Goal: Task Accomplishment & Management: Manage account settings

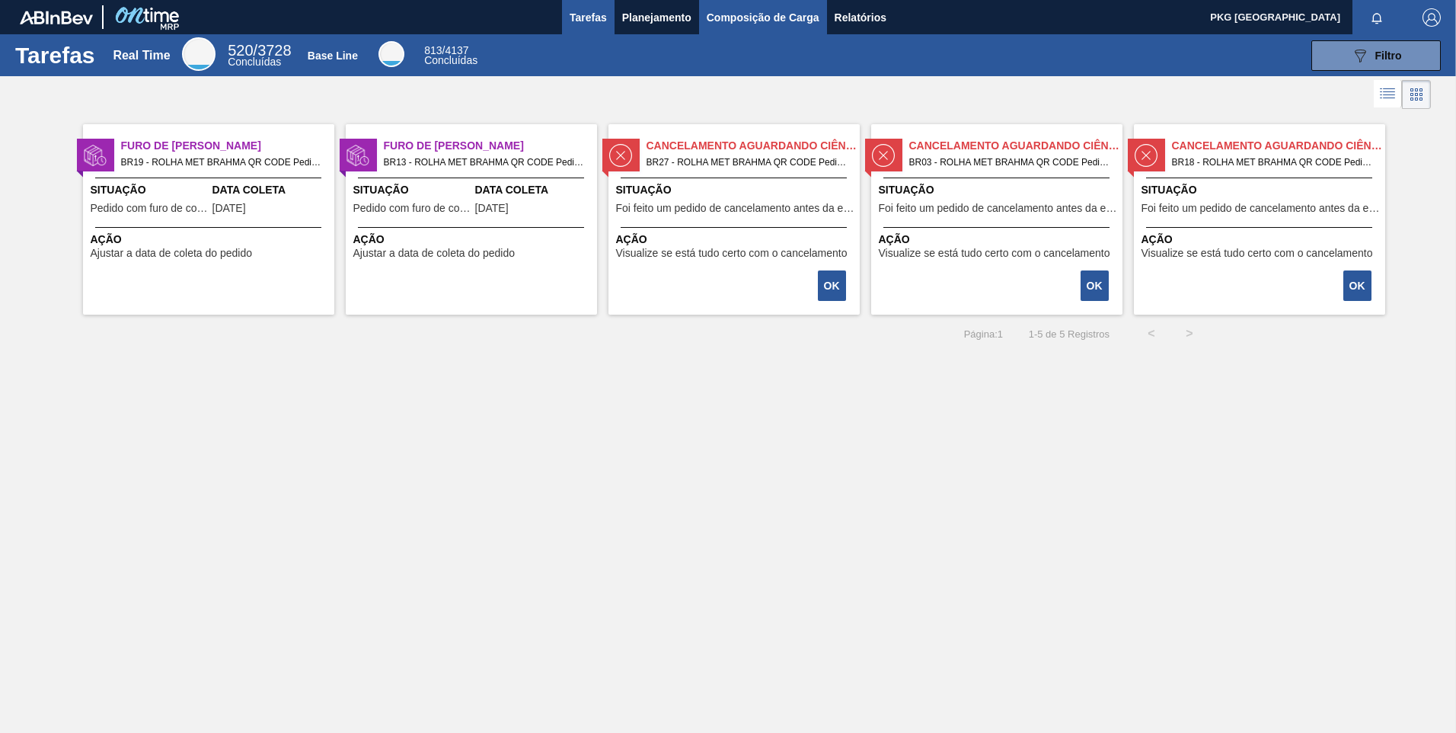
click at [765, 10] on span "Composição de Carga" at bounding box center [763, 17] width 113 height 18
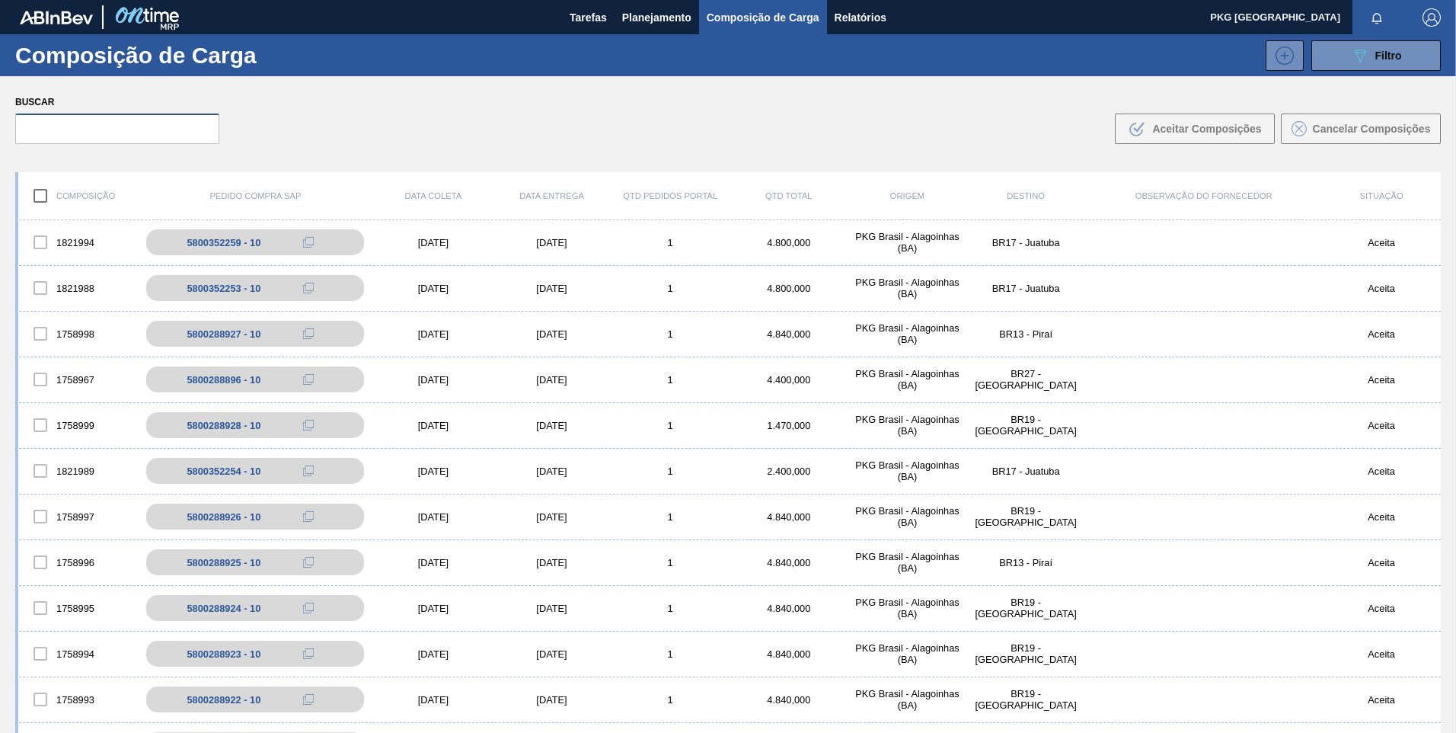
click at [158, 124] on input "text" at bounding box center [117, 128] width 204 height 30
click at [83, 125] on input "text" at bounding box center [117, 128] width 204 height 30
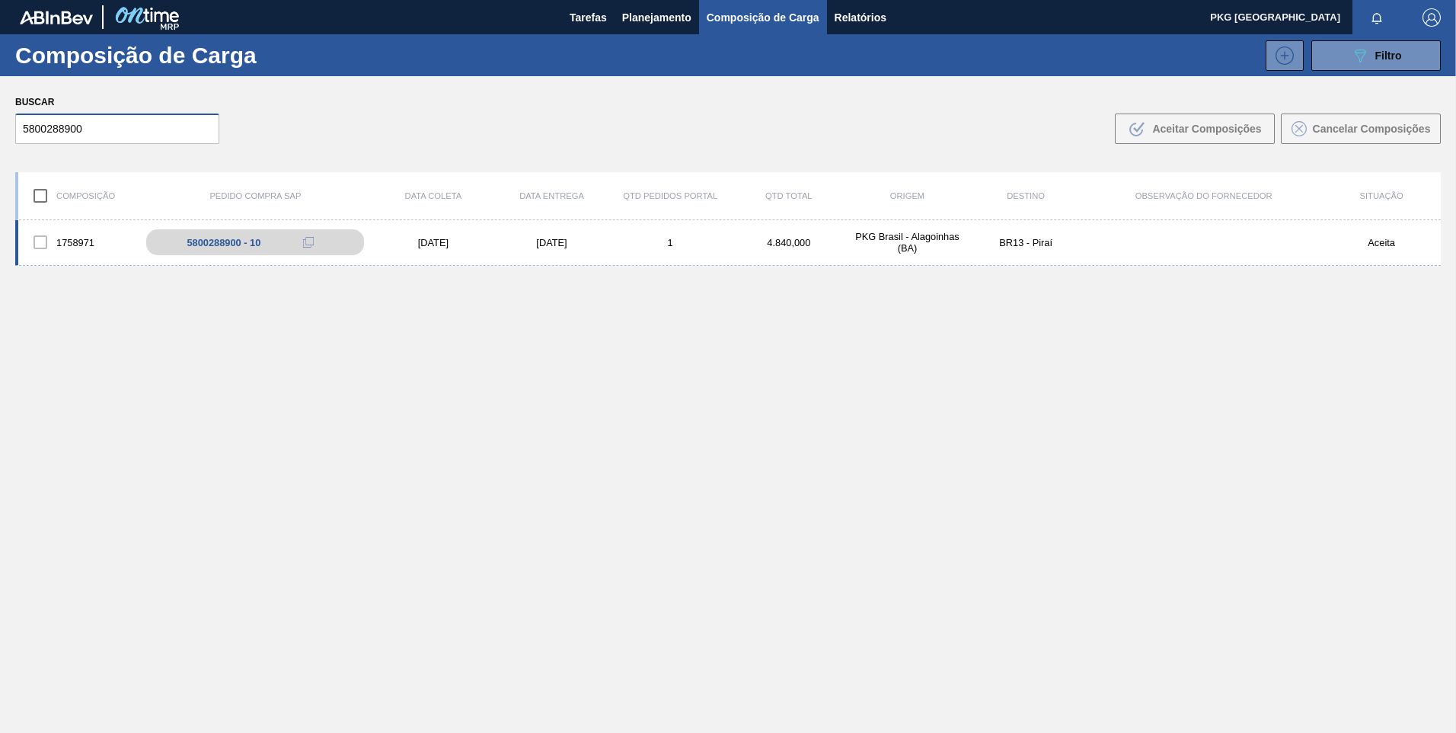
type input "5800288900"
click at [555, 244] on div "[DATE]" at bounding box center [552, 242] width 119 height 11
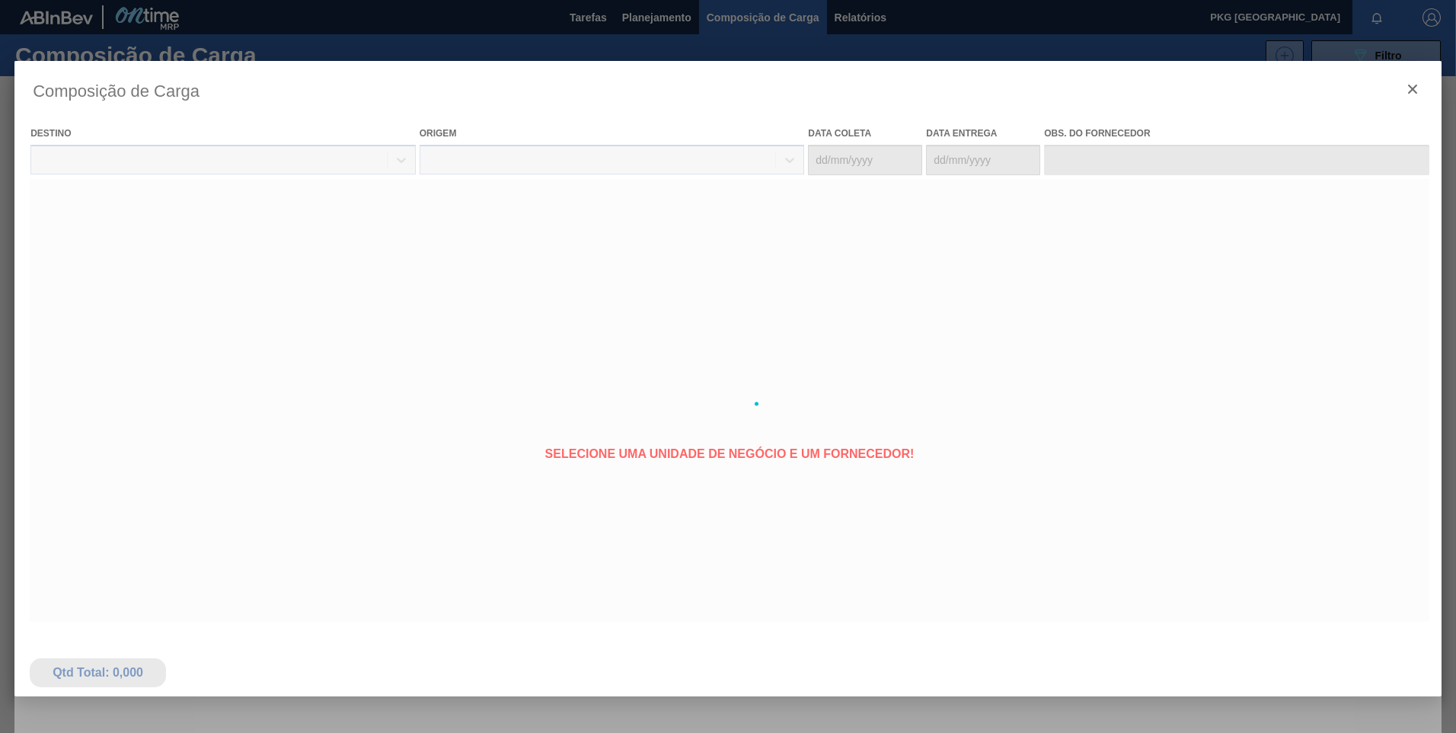
type coleta "[DATE]"
type entrega "[DATE]"
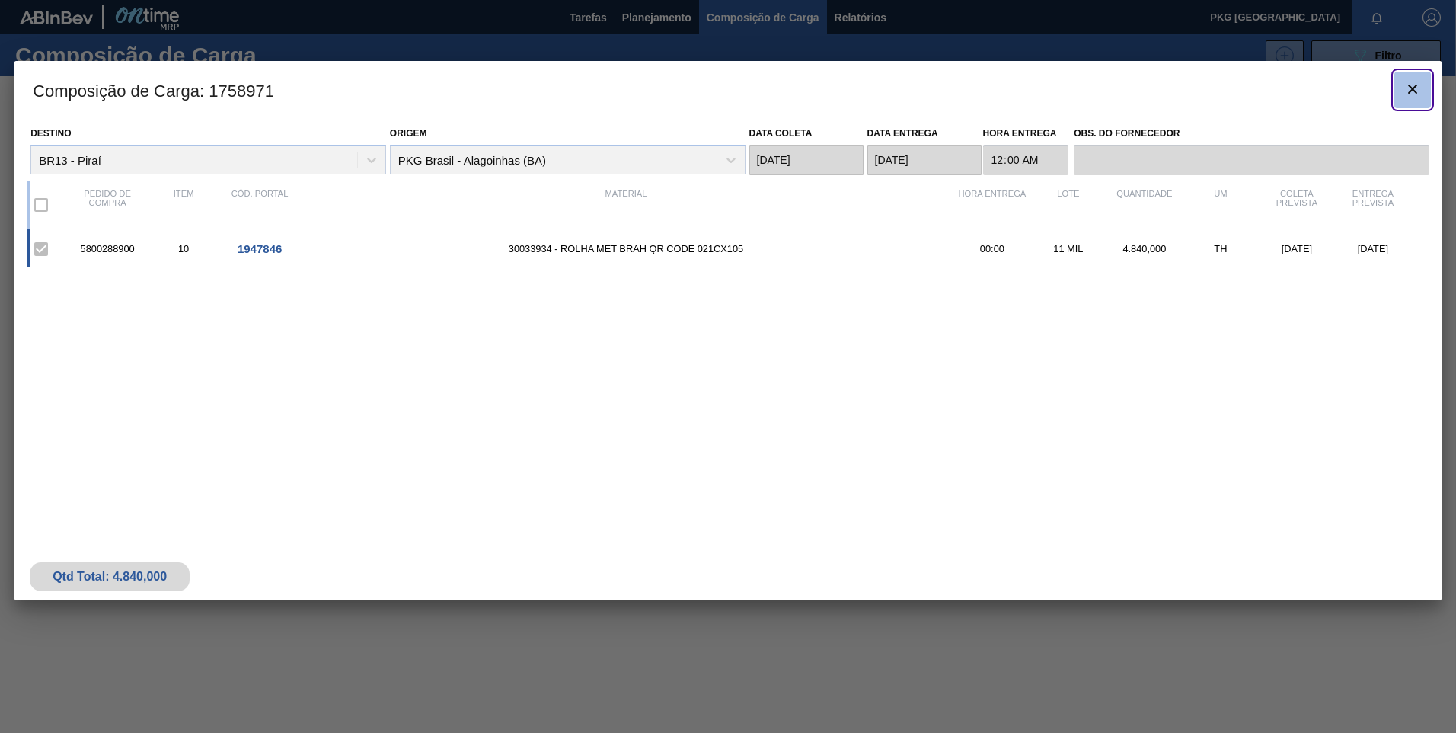
click at [1398, 89] on button "botão de ícone" at bounding box center [1412, 90] width 37 height 37
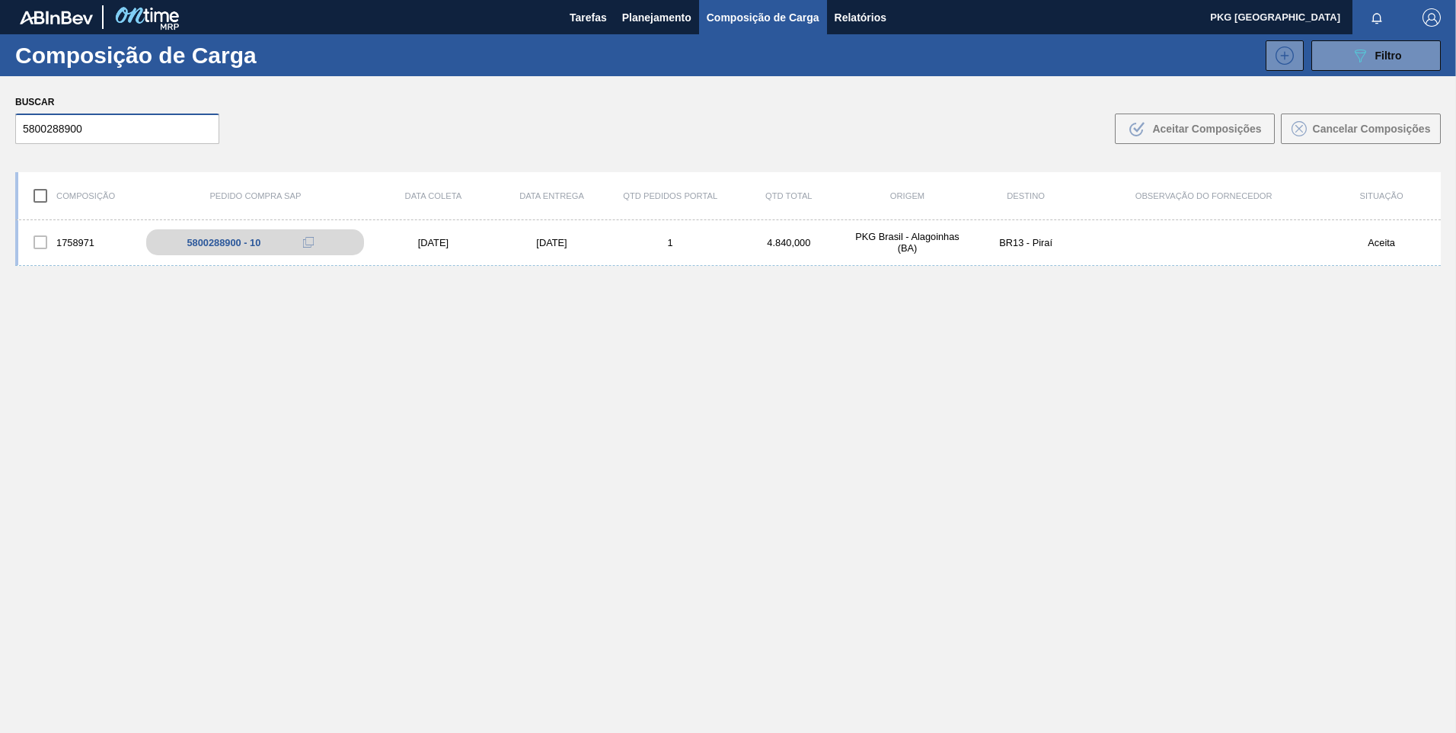
click at [118, 129] on input "5800288900" at bounding box center [117, 128] width 204 height 30
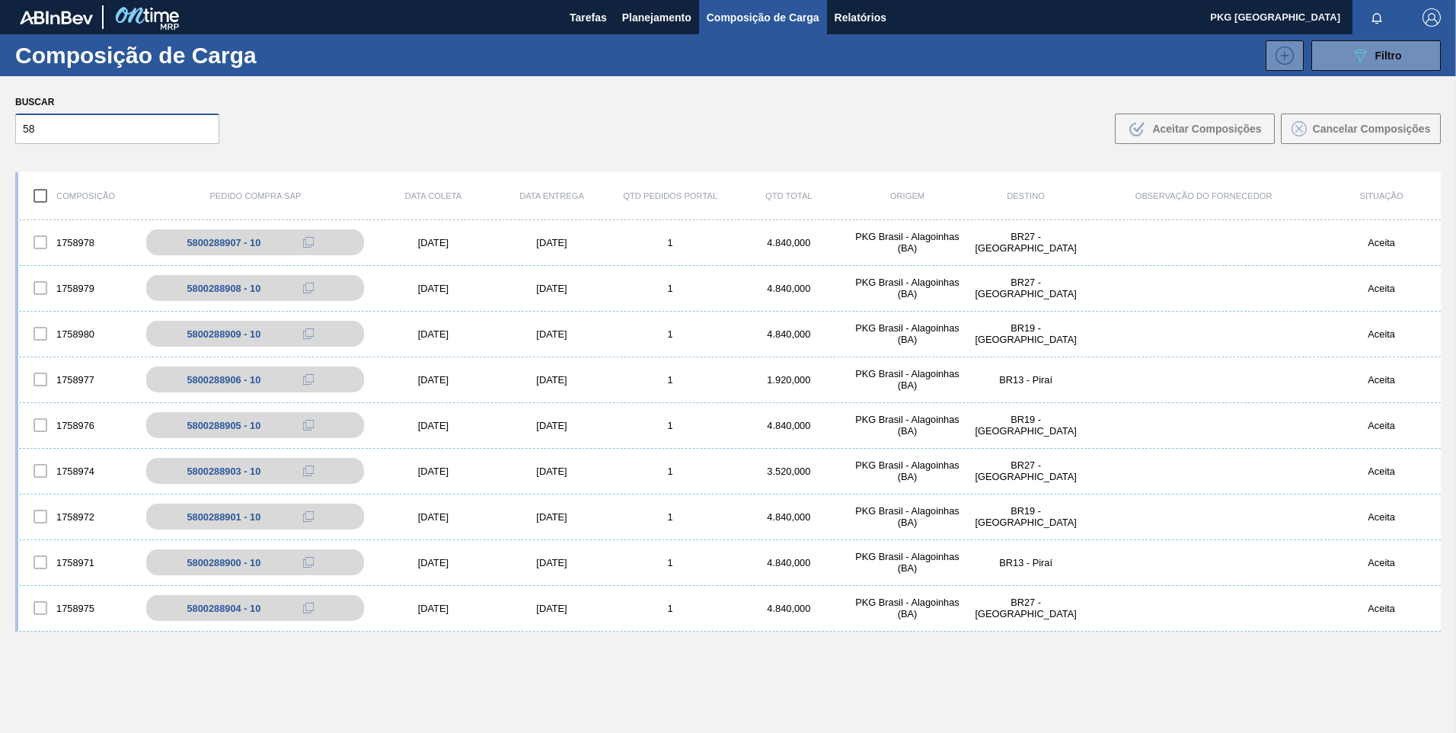
type input "5"
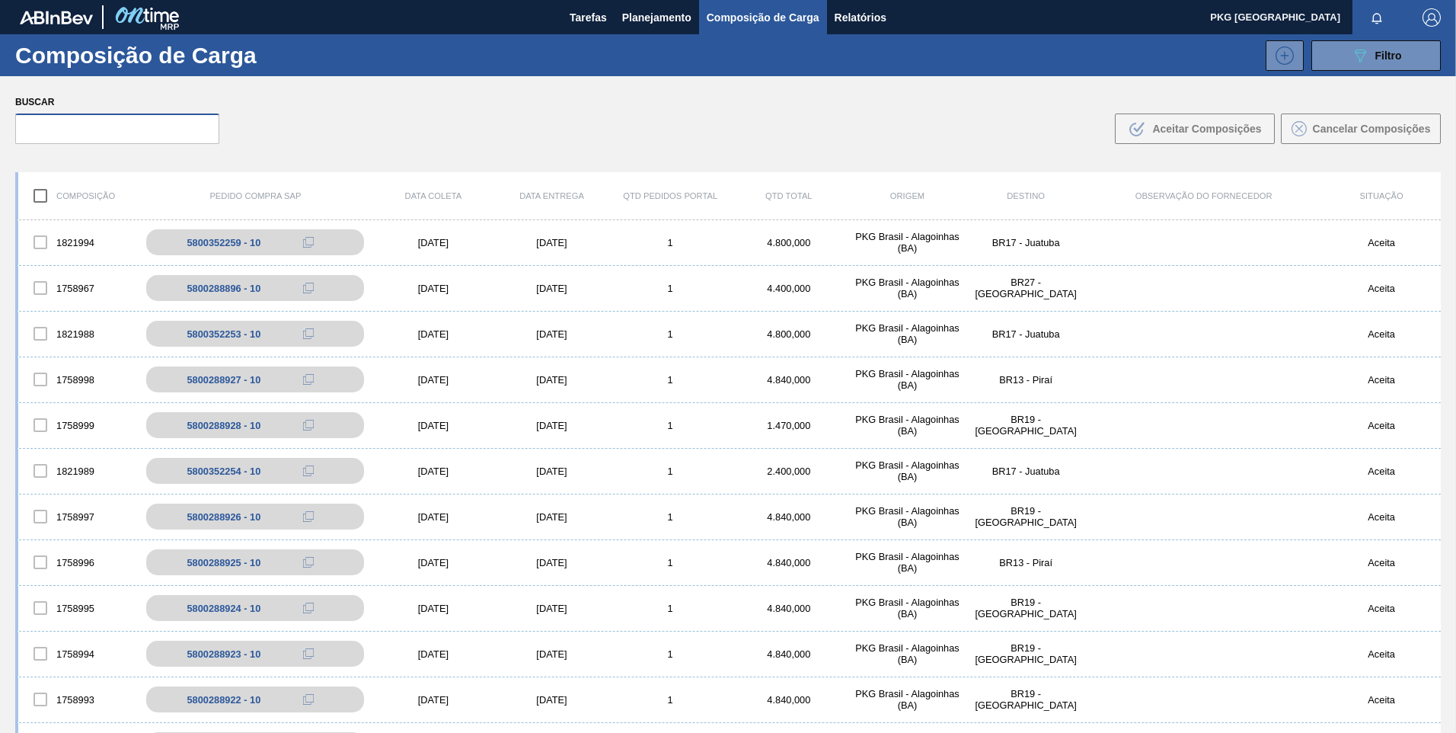
click at [129, 133] on input "text" at bounding box center [117, 128] width 204 height 30
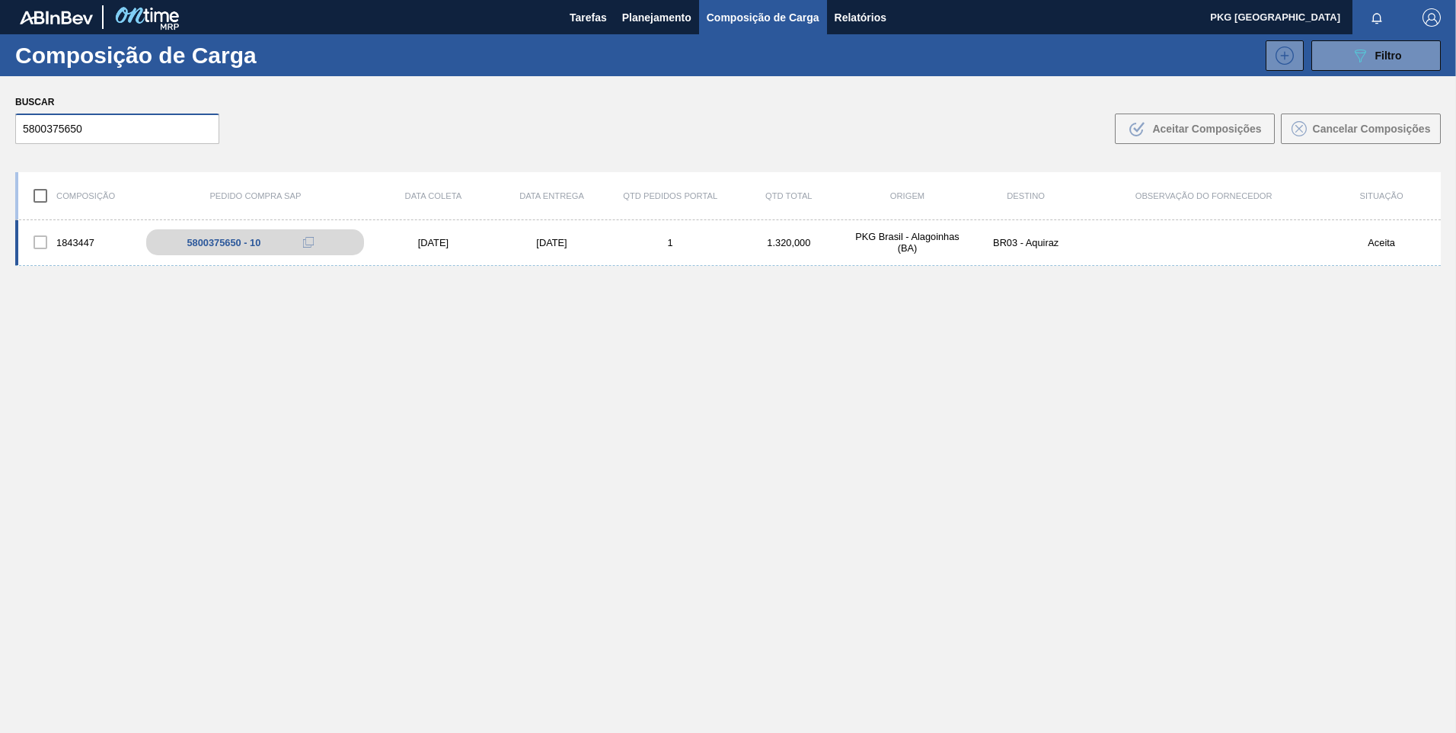
type input "5800375650"
click at [458, 235] on div "1843447 5800375650 - 10 [DATE] [DATE] 1 1.320,000 PKG [GEOGRAPHIC_DATA] - [GEOG…" at bounding box center [728, 243] width 1426 height 46
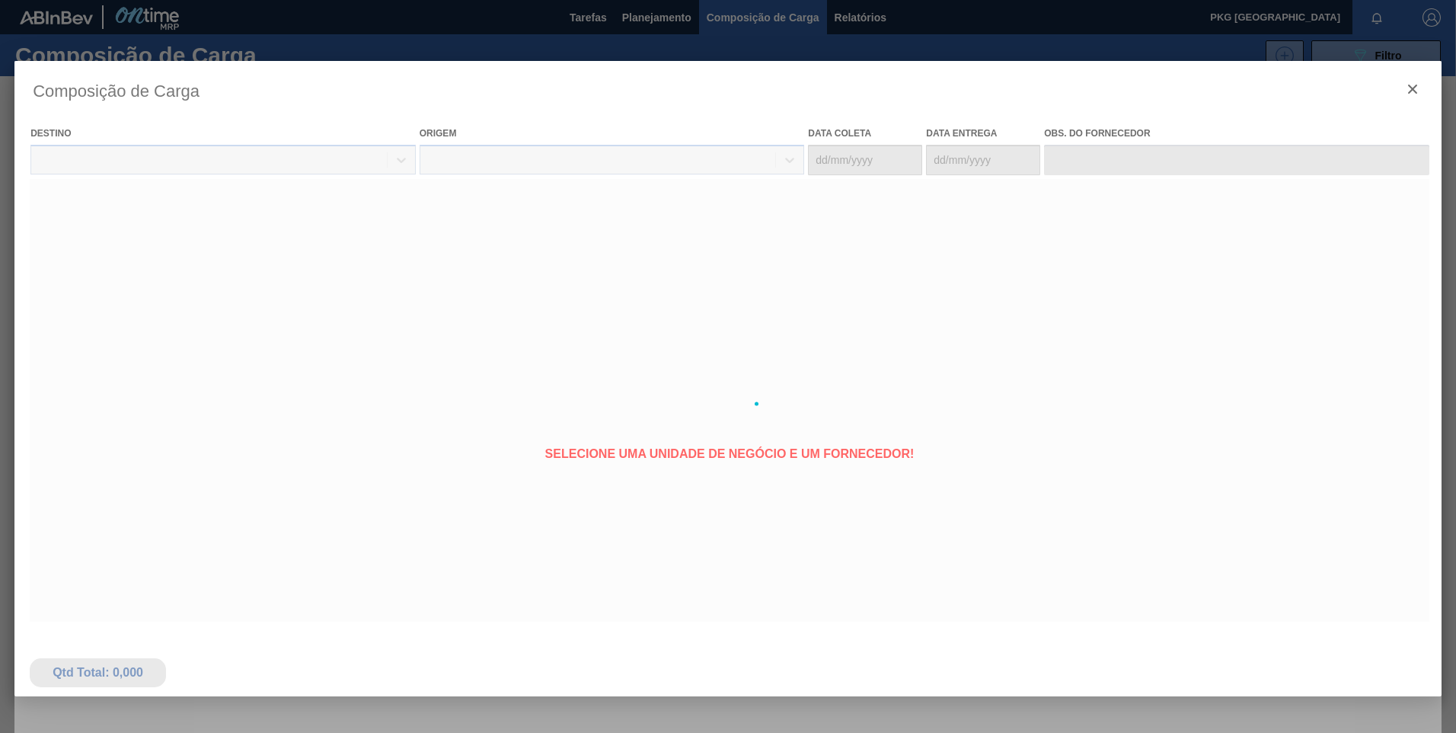
drag, startPoint x: 349, startPoint y: 254, endPoint x: 219, endPoint y: 248, distance: 130.4
click at [231, 247] on div at bounding box center [727, 403] width 1427 height 685
type coleta "[DATE]"
type entrega "[DATE]"
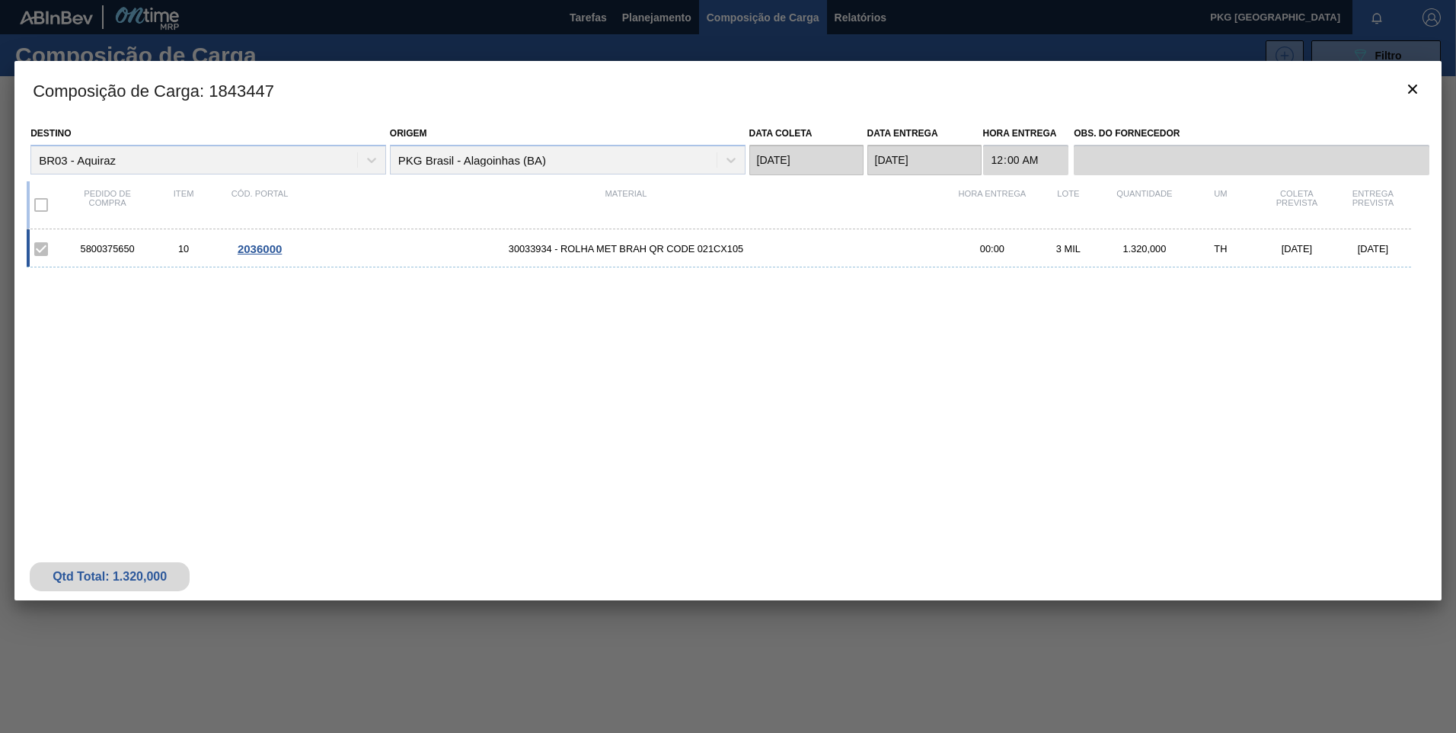
click at [263, 247] on span "2036000" at bounding box center [260, 248] width 44 height 13
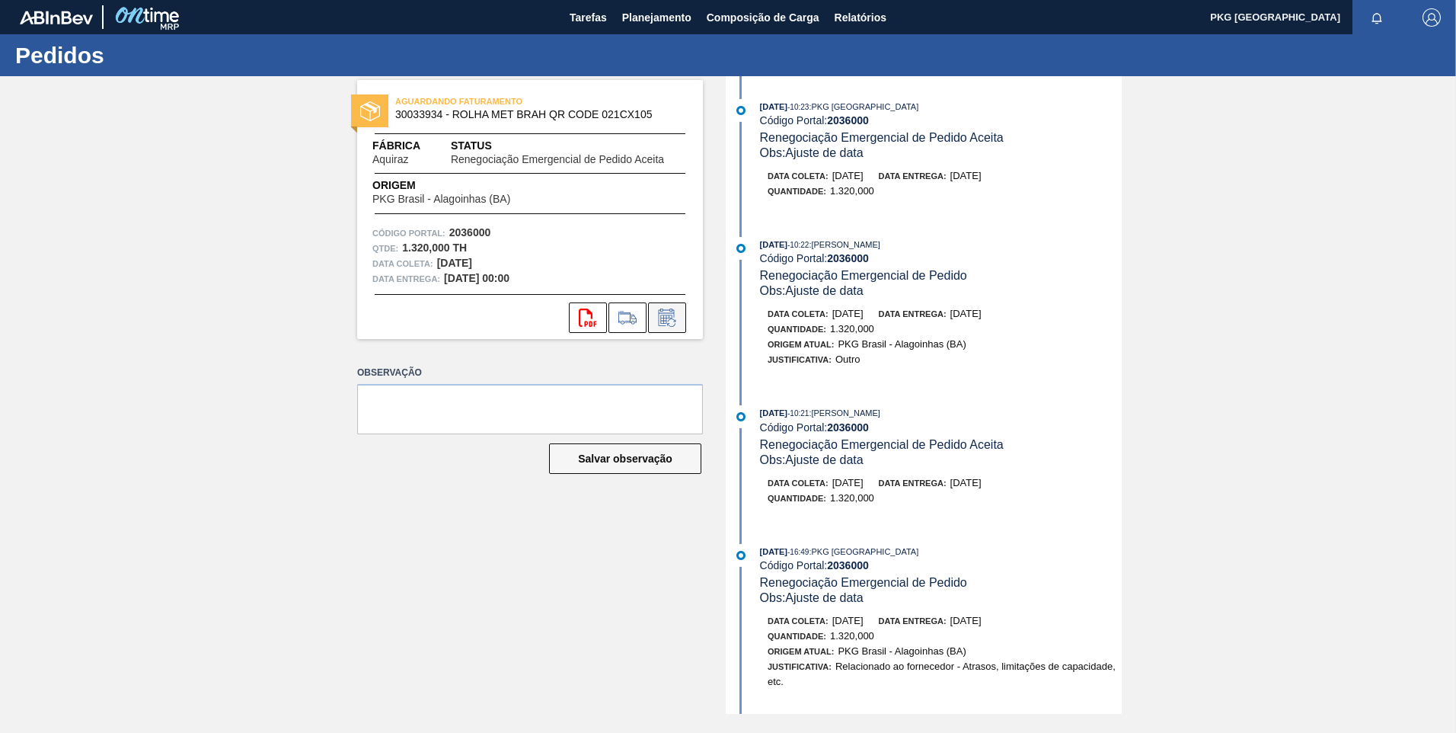
click at [673, 318] on icon at bounding box center [667, 317] width 24 height 18
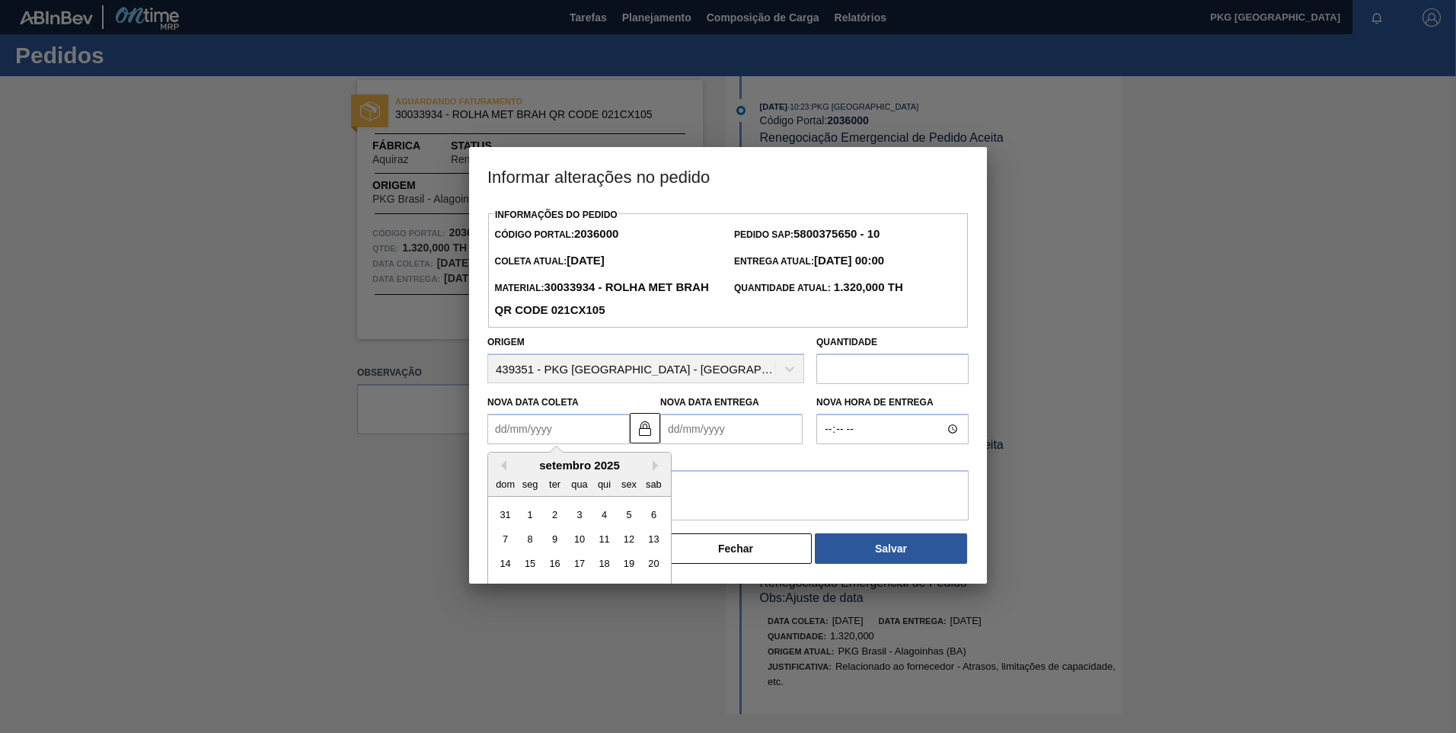
click at [540, 426] on Coleta2036000 "Nova Data Coleta" at bounding box center [558, 428] width 142 height 30
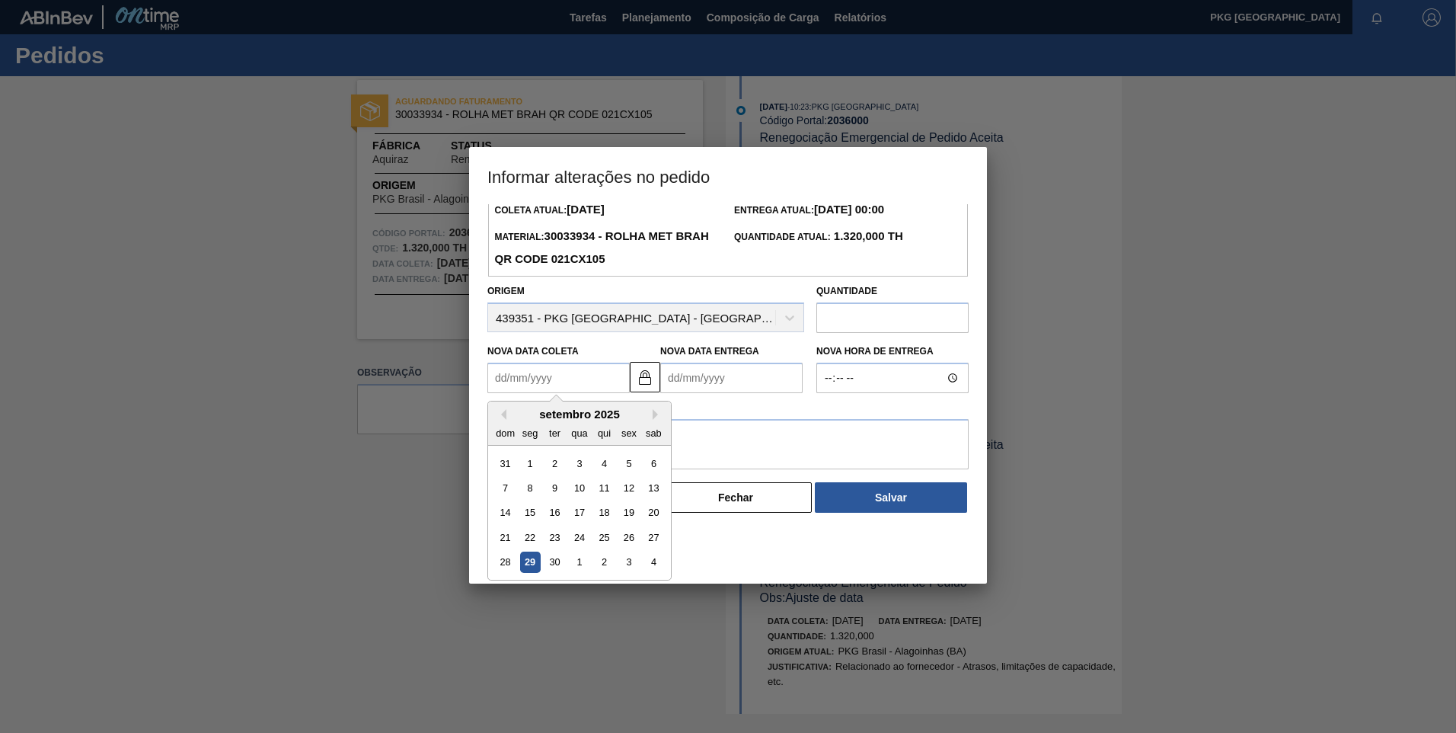
click at [532, 559] on div "29" at bounding box center [530, 562] width 21 height 21
type Coleta2036000 "[DATE]"
type Entrega2036000 "[DATE]"
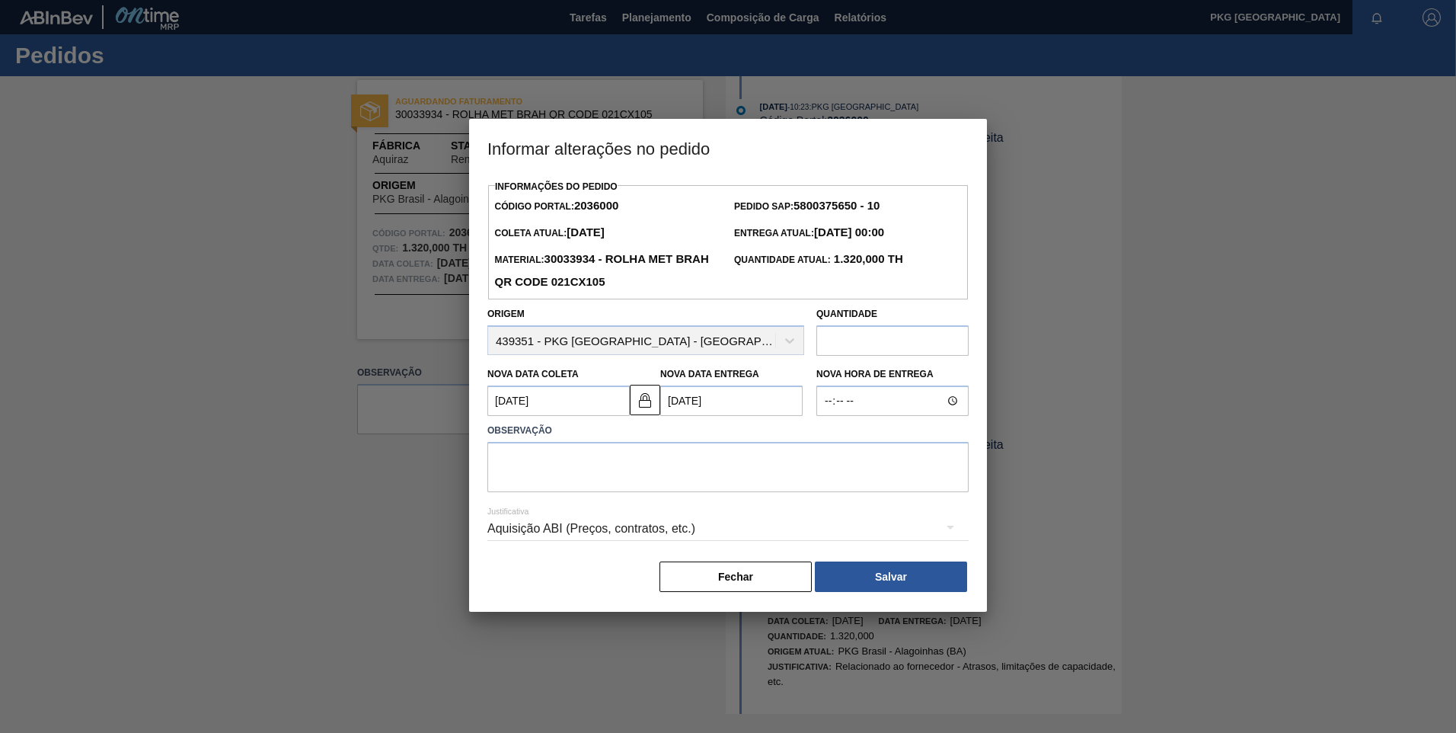
scroll to position [0, 0]
click at [614, 469] on textarea at bounding box center [727, 467] width 481 height 50
type textarea "Ajuste de data"
click at [635, 532] on div "Aquisição ABI (Preços, contratos, etc.)" at bounding box center [727, 528] width 481 height 43
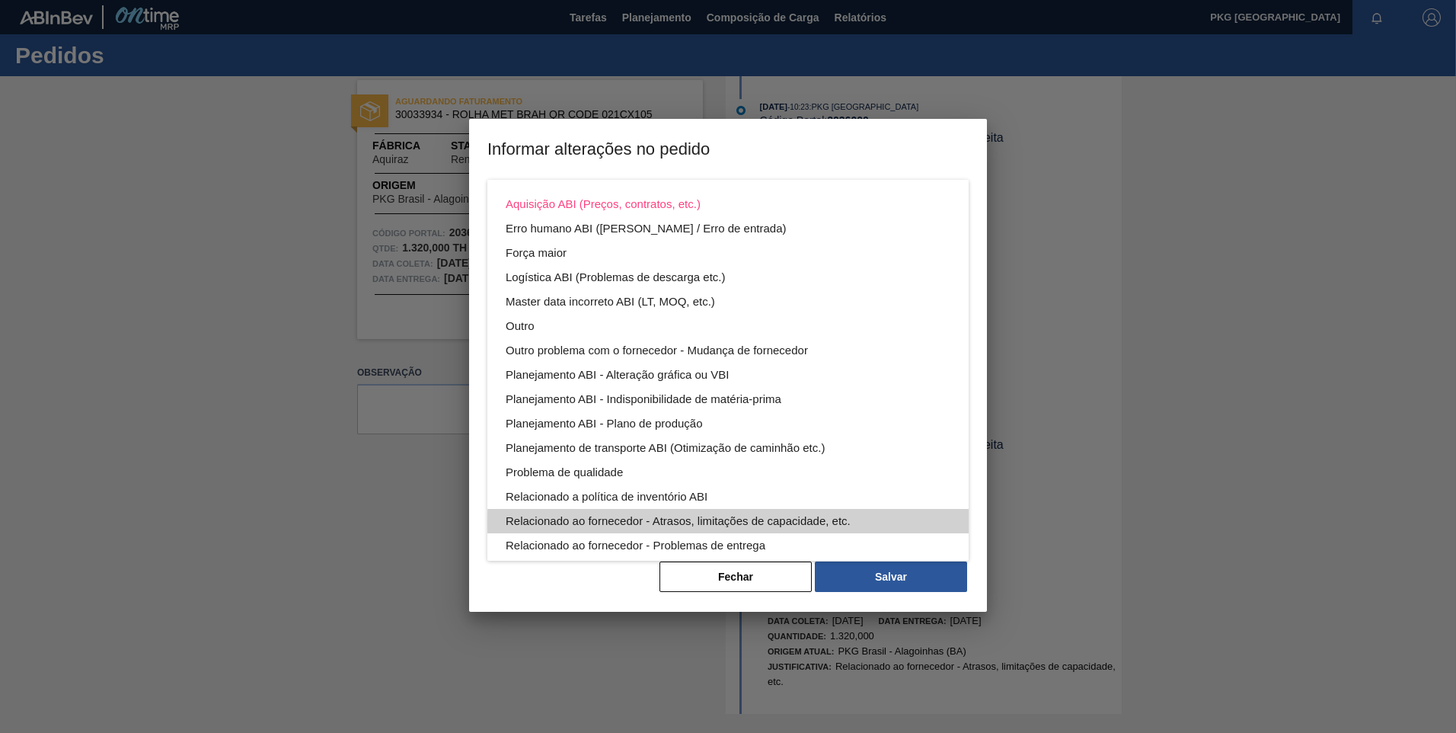
click at [756, 522] on div "Relacionado ao fornecedor - Atrasos, limitações de capacidade, etc." at bounding box center [728, 521] width 445 height 24
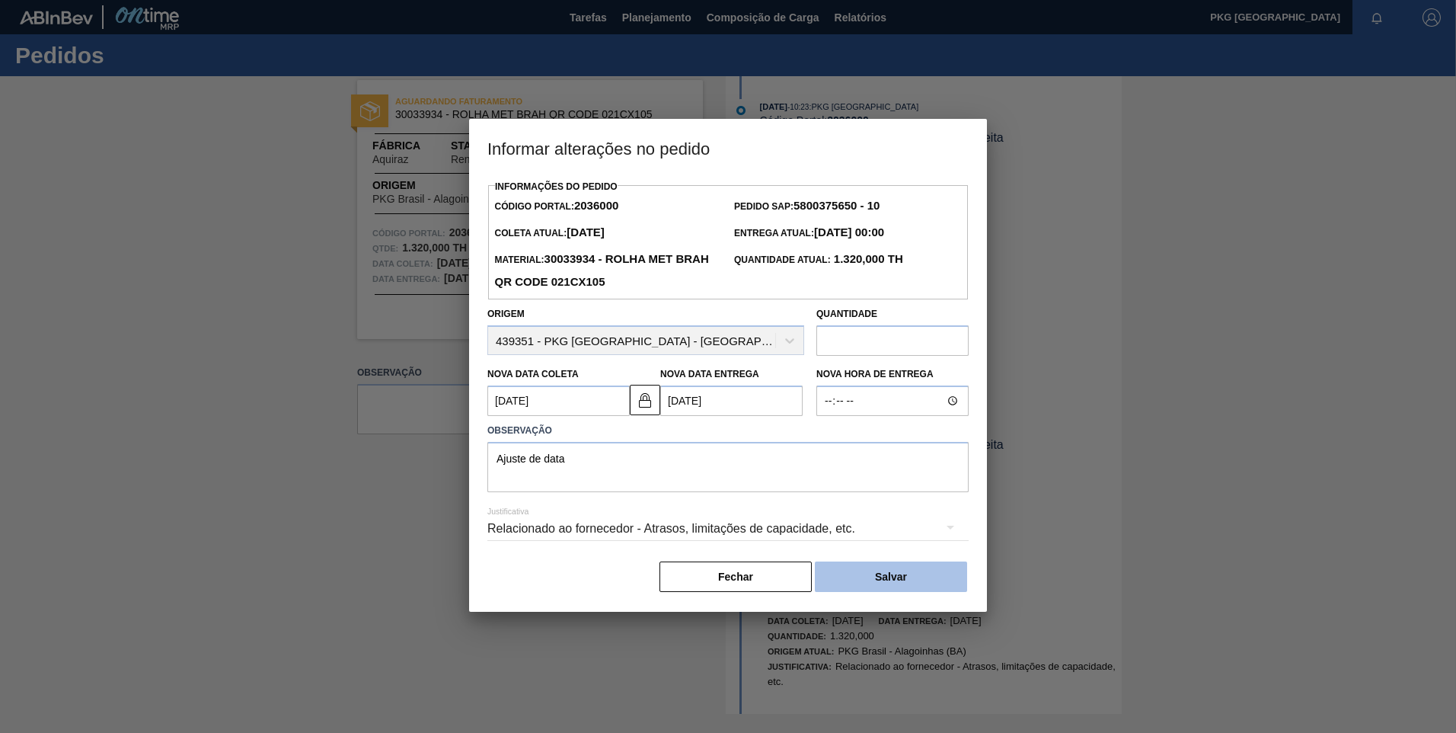
click at [886, 588] on button "Salvar" at bounding box center [891, 576] width 152 height 30
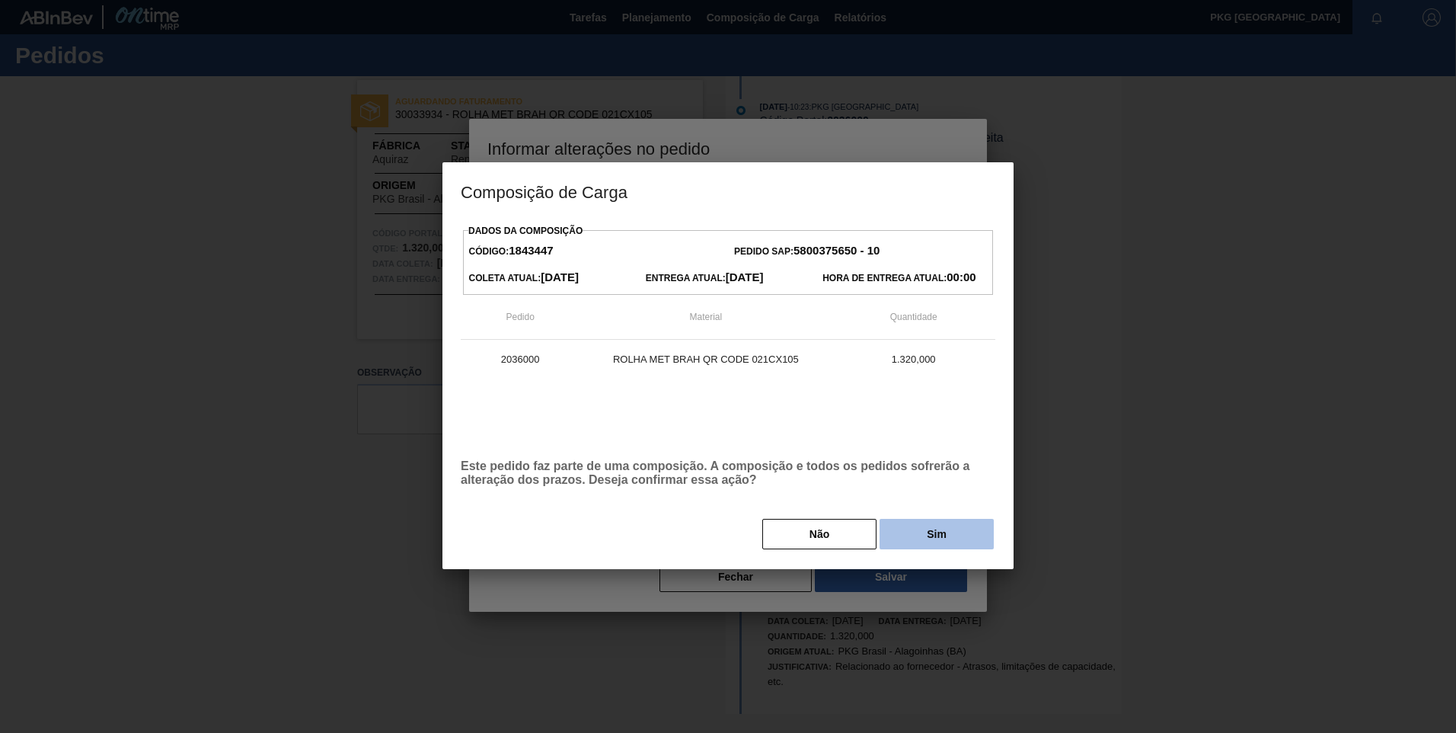
click at [931, 541] on button "Sim" at bounding box center [937, 534] width 114 height 30
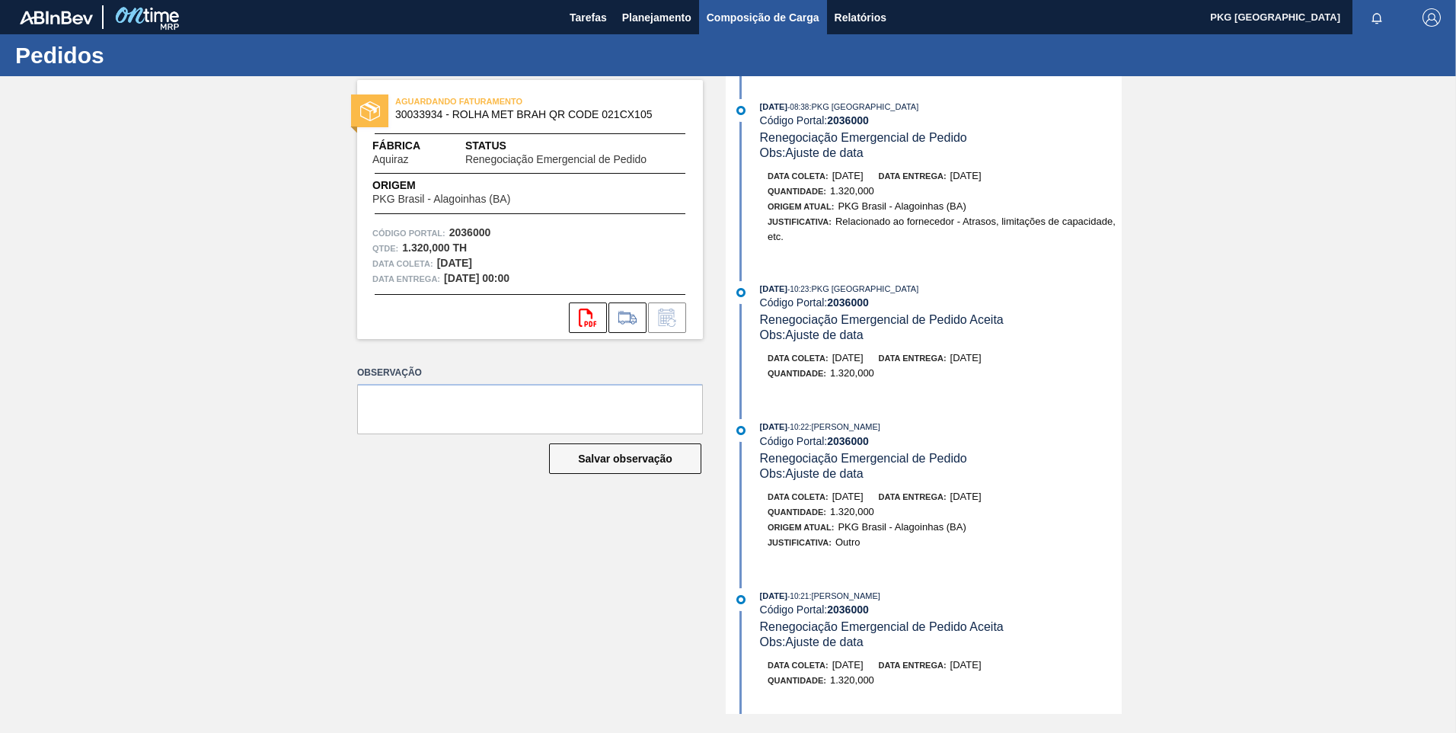
click at [749, 5] on button "Composição de Carga" at bounding box center [763, 17] width 128 height 34
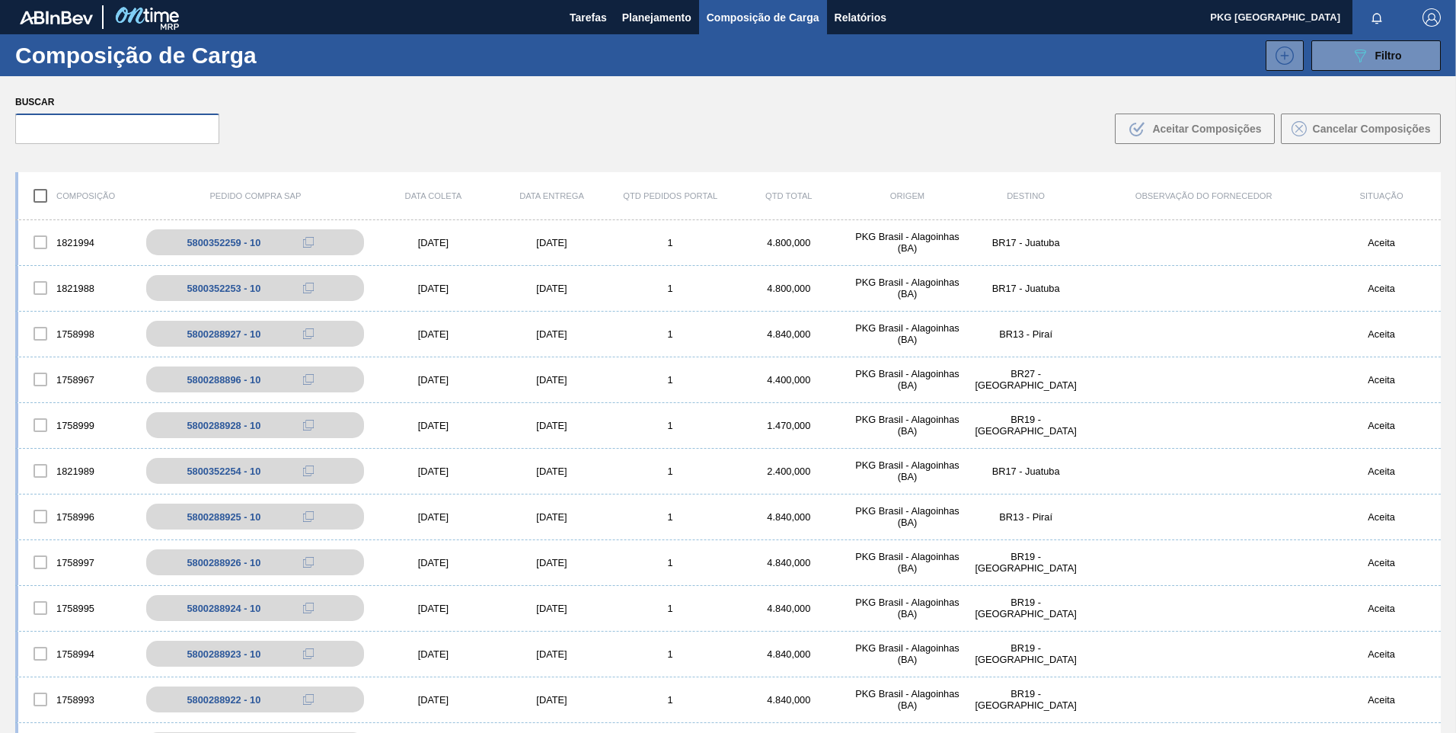
click at [107, 126] on input "text" at bounding box center [117, 128] width 204 height 30
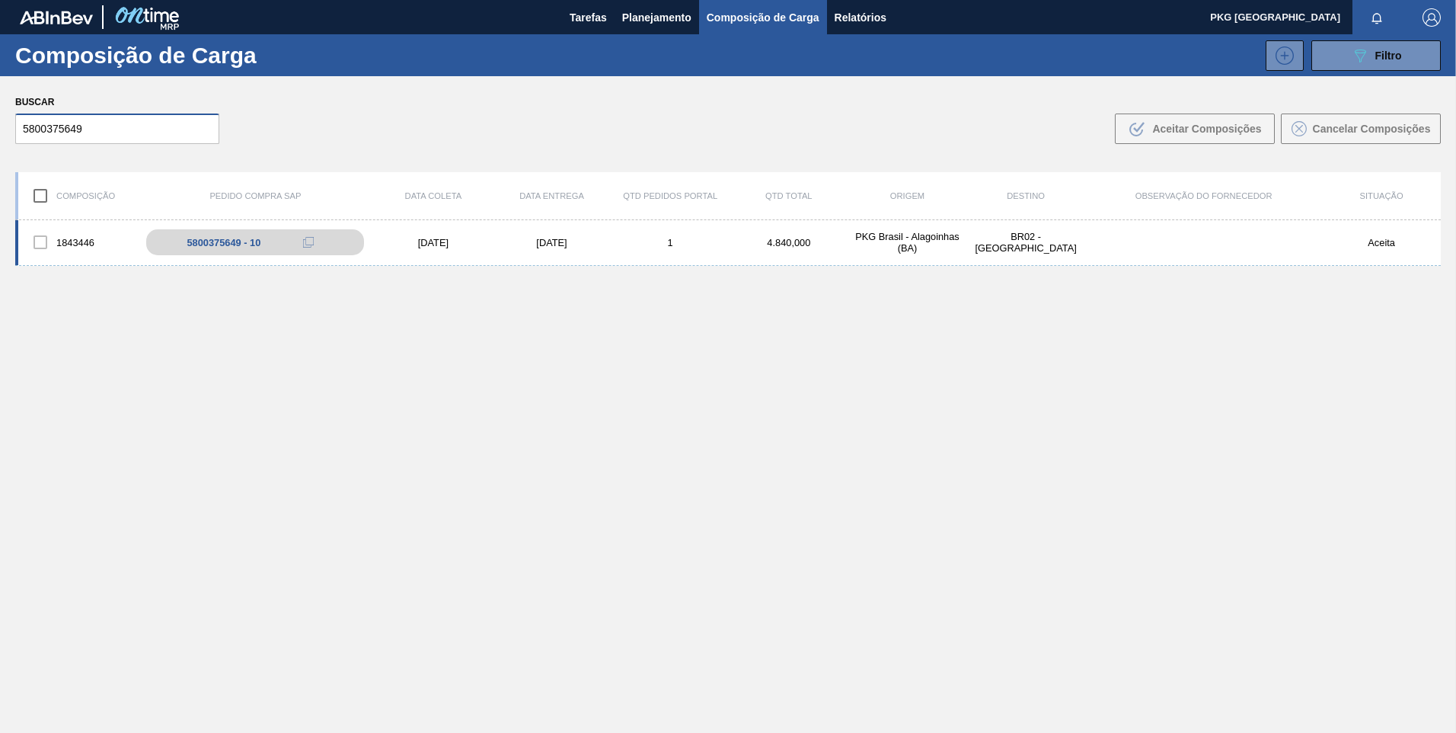
type input "5800375649"
click at [418, 244] on div "[DATE]" at bounding box center [433, 242] width 119 height 11
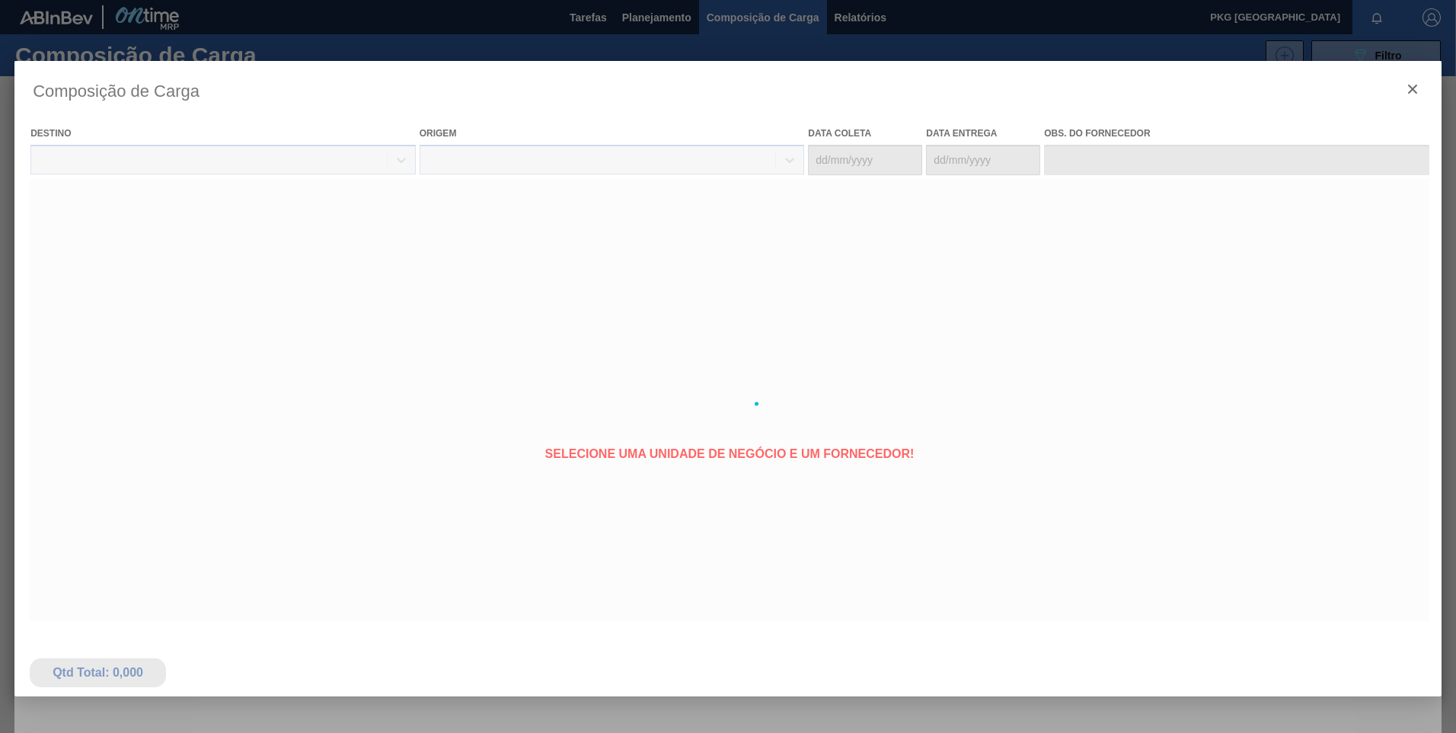
type coleta "[DATE]"
type entrega "[DATE]"
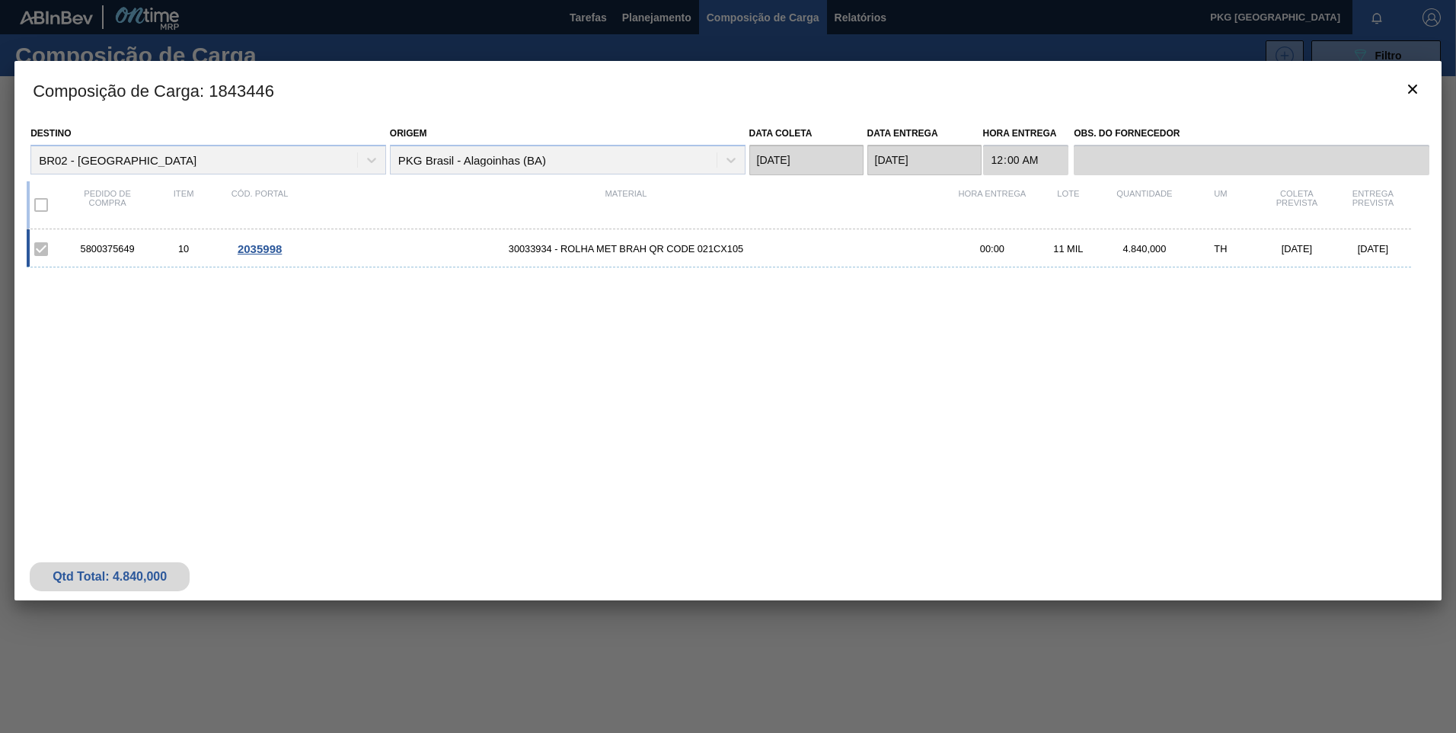
click at [265, 253] on span "2035998" at bounding box center [260, 248] width 44 height 13
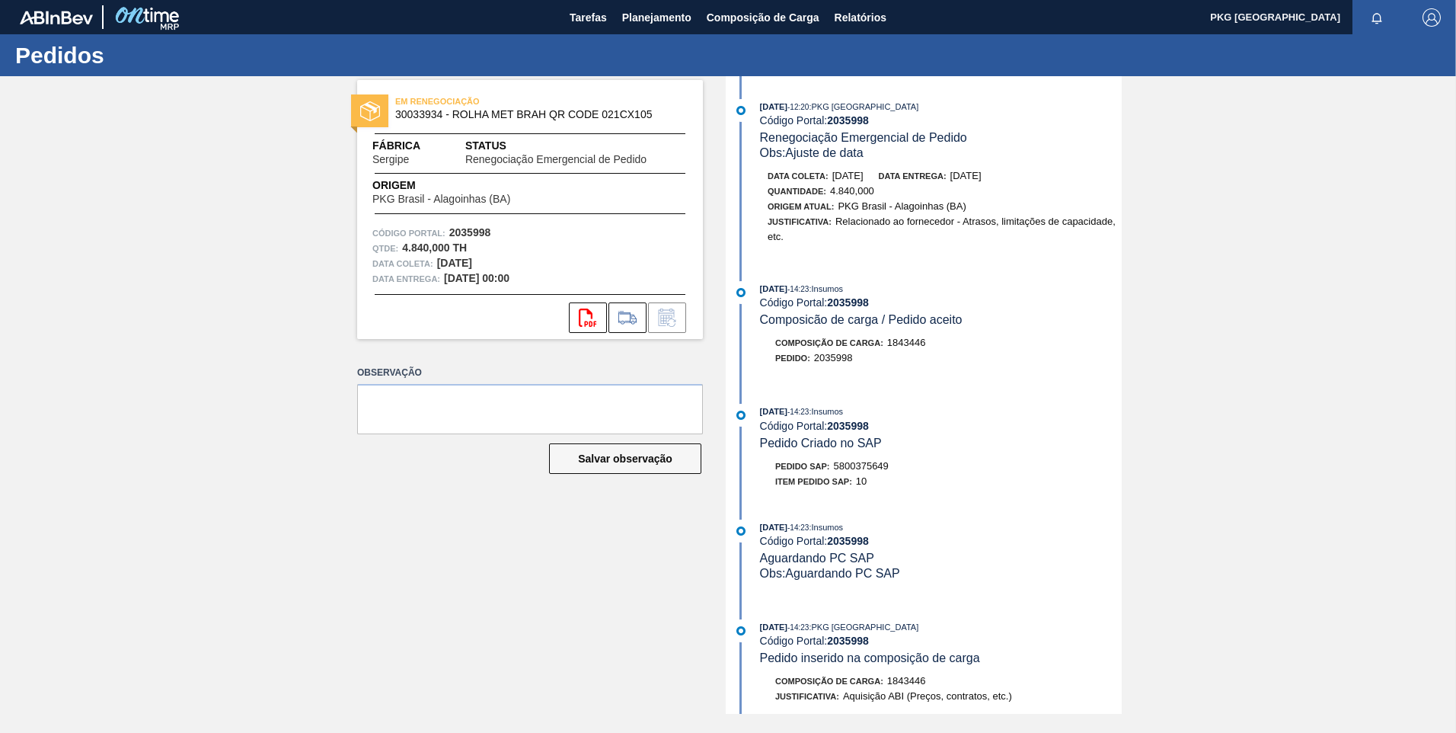
click at [549, 524] on div "EM RENEGOCIAÇÃO 30033934 - ROLHA MET BRAH QR CODE 021CX105 Fábrica Sergipe Stat…" at bounding box center [518, 394] width 369 height 637
click at [761, 18] on span "Composição de Carga" at bounding box center [763, 17] width 113 height 18
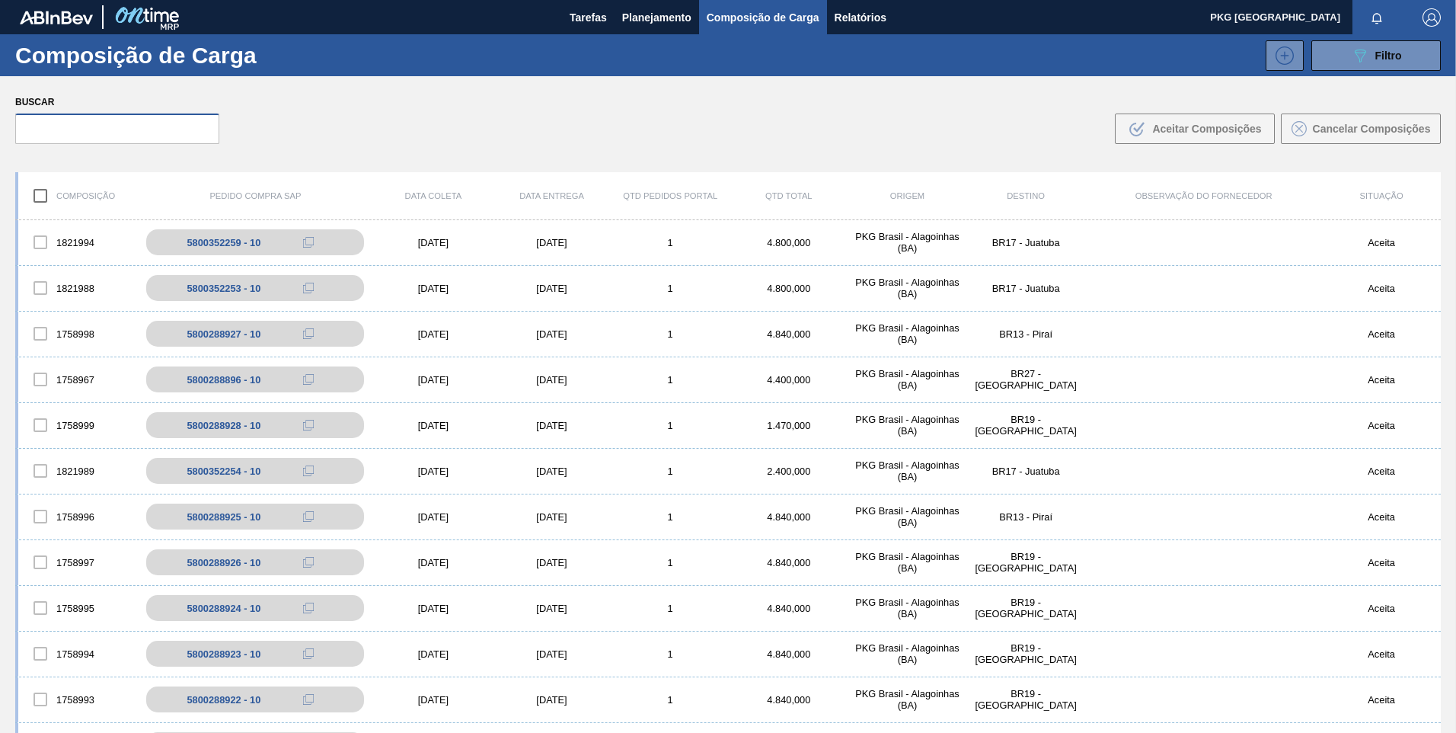
click at [123, 127] on input "text" at bounding box center [117, 128] width 204 height 30
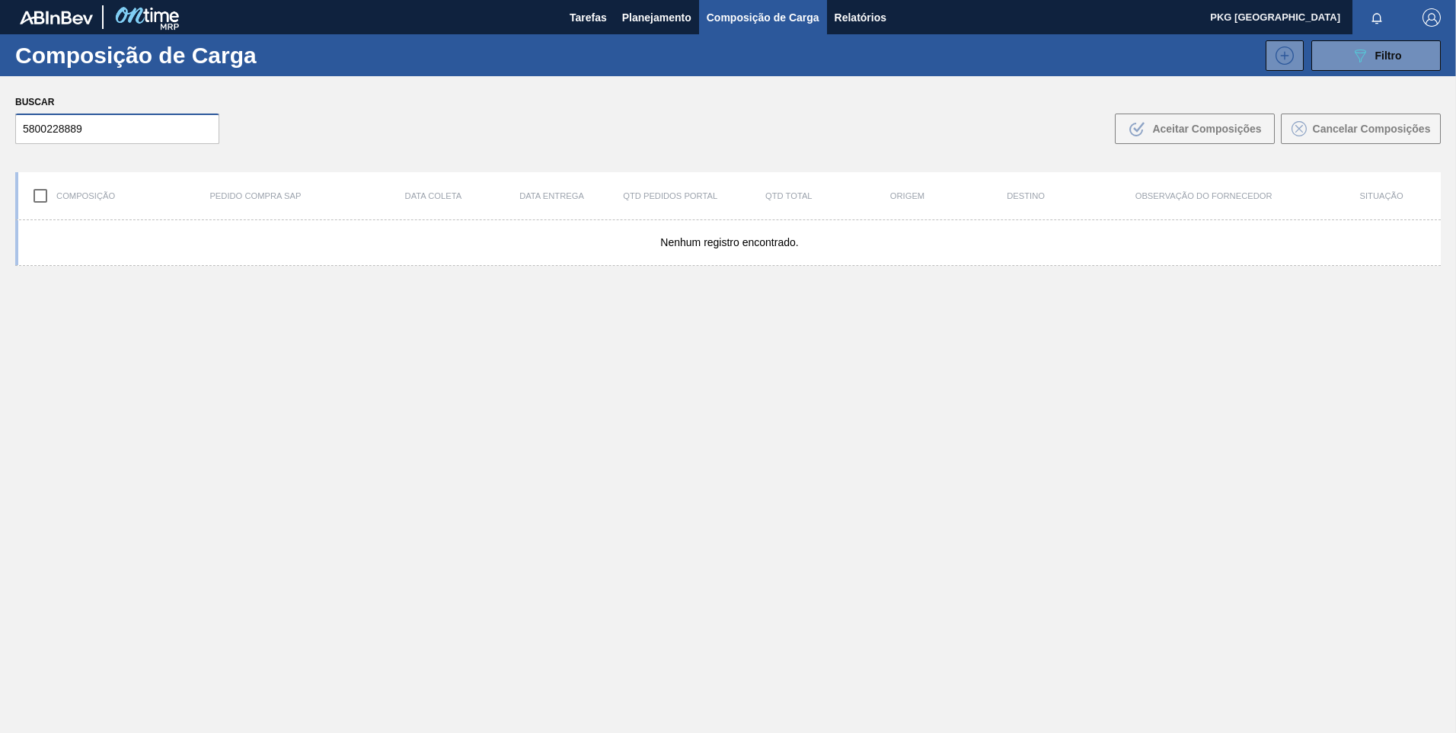
type input "58002288899"
drag, startPoint x: 110, startPoint y: 138, endPoint x: -3, endPoint y: 146, distance: 113.0
click at [0, 0] on html "Tarefas Planejamento Composição de Carga Relatórios PKG Brasil Marcar todas com…" at bounding box center [728, 0] width 1456 height 0
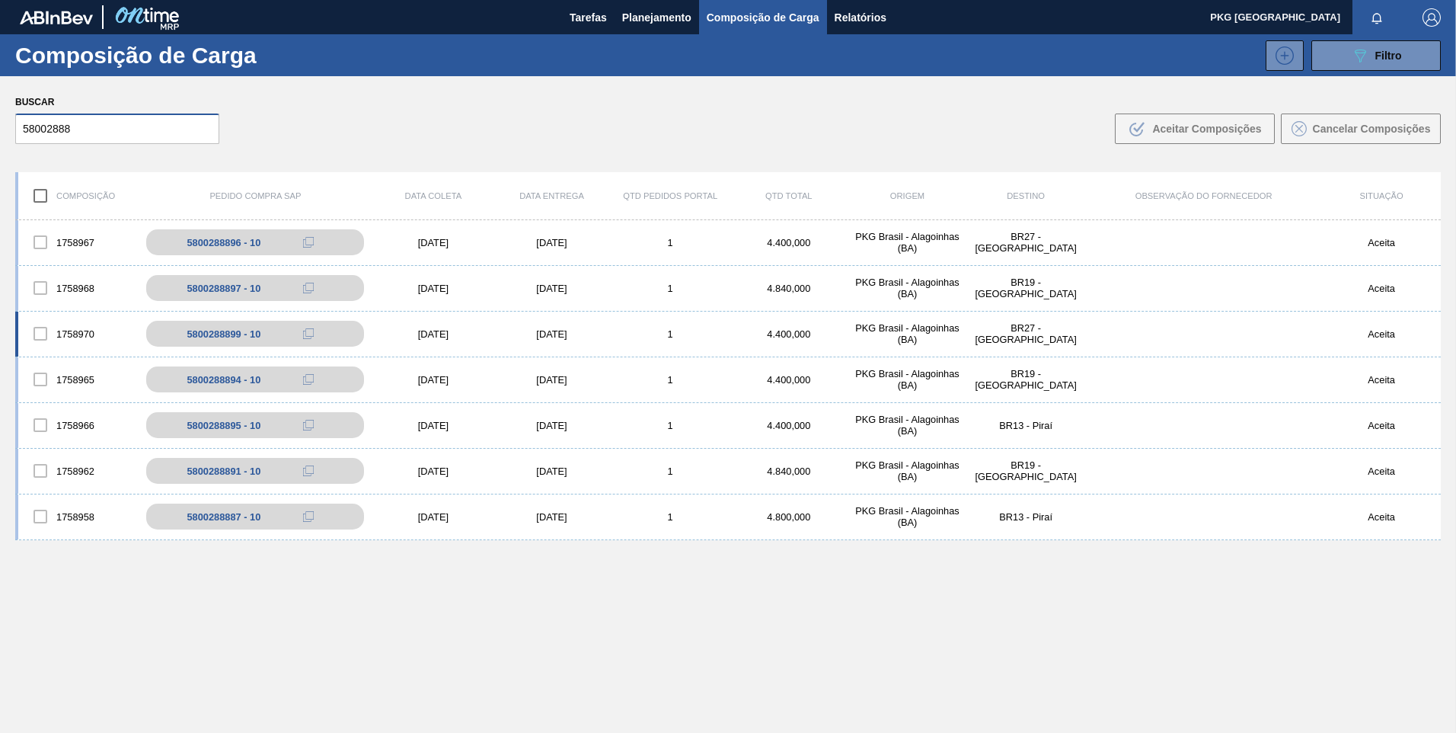
type input "58002888"
click at [582, 337] on div "[DATE]" at bounding box center [552, 333] width 119 height 11
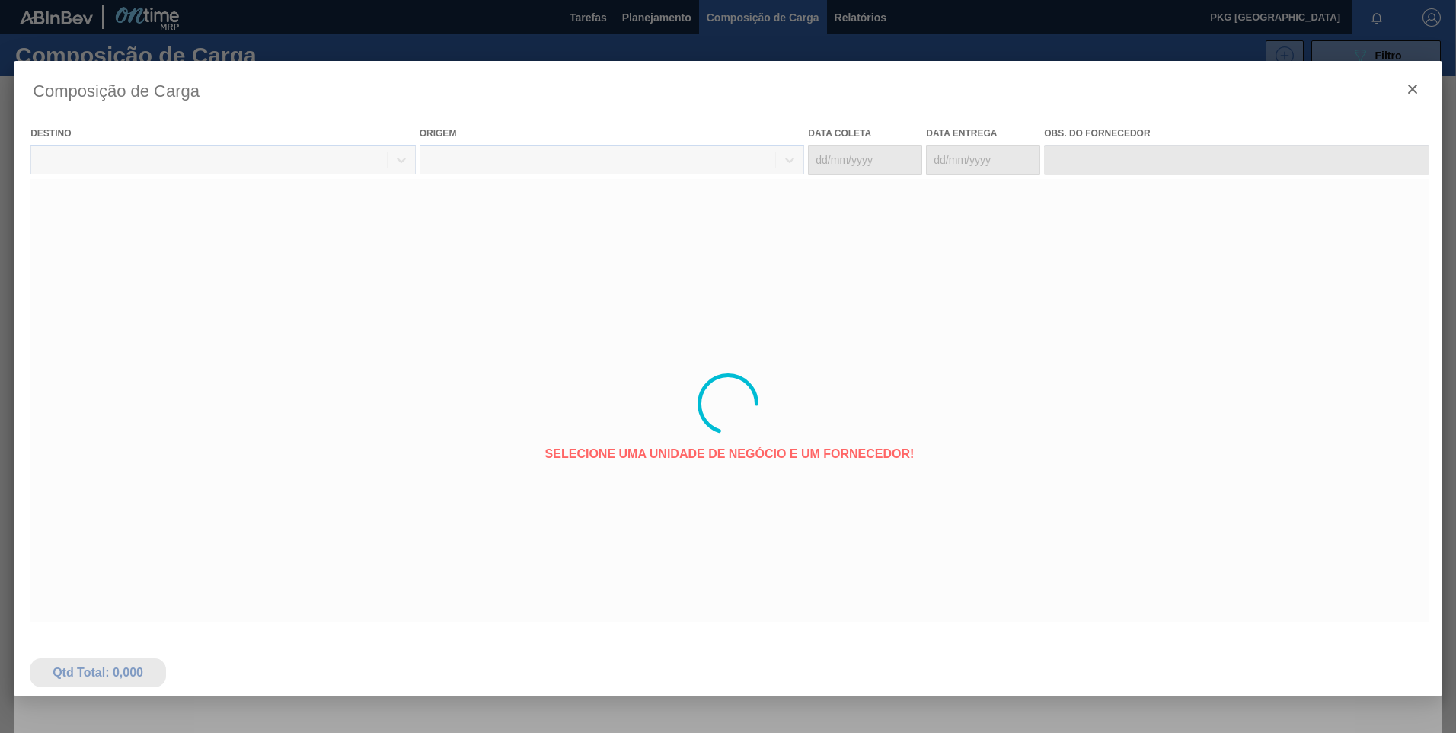
type coleta "[DATE]"
type entrega "[DATE]"
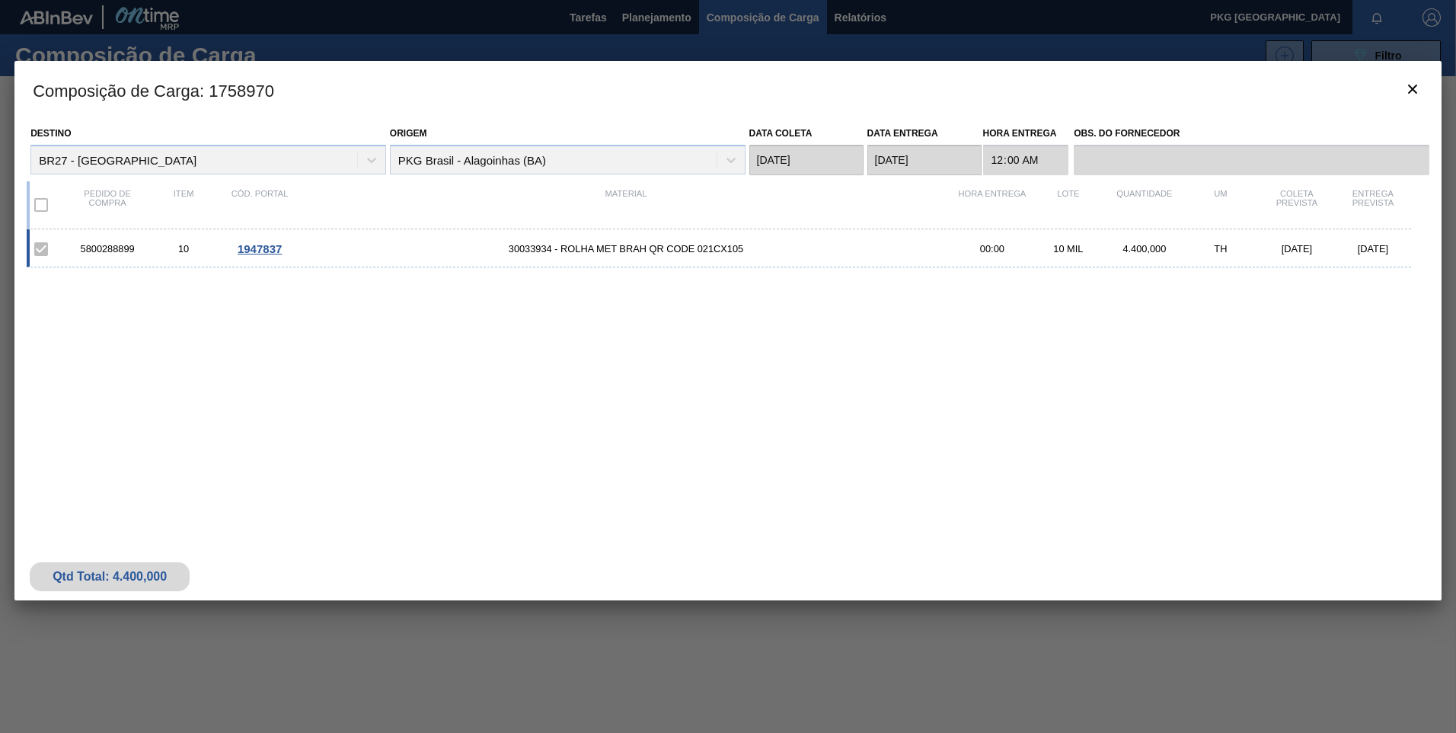
click at [267, 242] on span "1947837" at bounding box center [260, 248] width 44 height 13
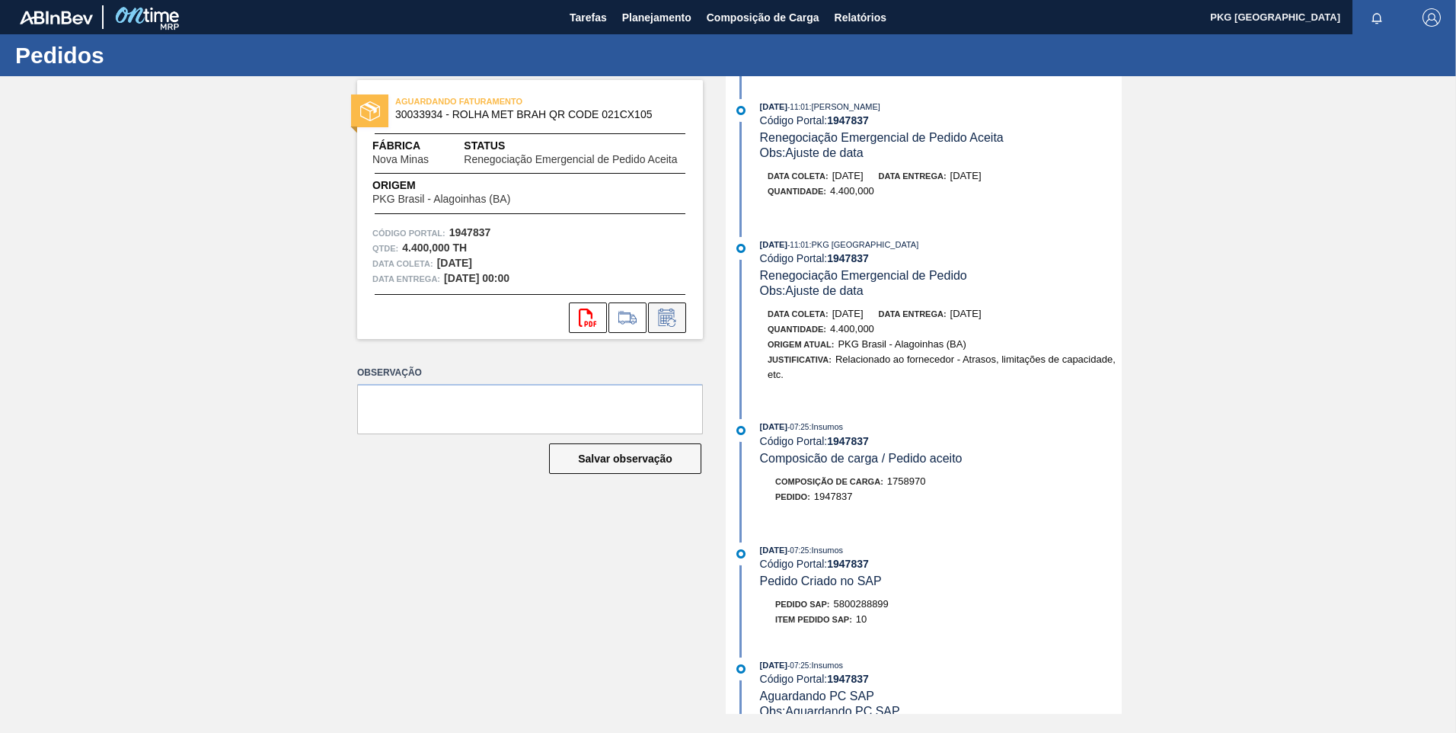
click at [672, 325] on icon at bounding box center [667, 317] width 24 height 18
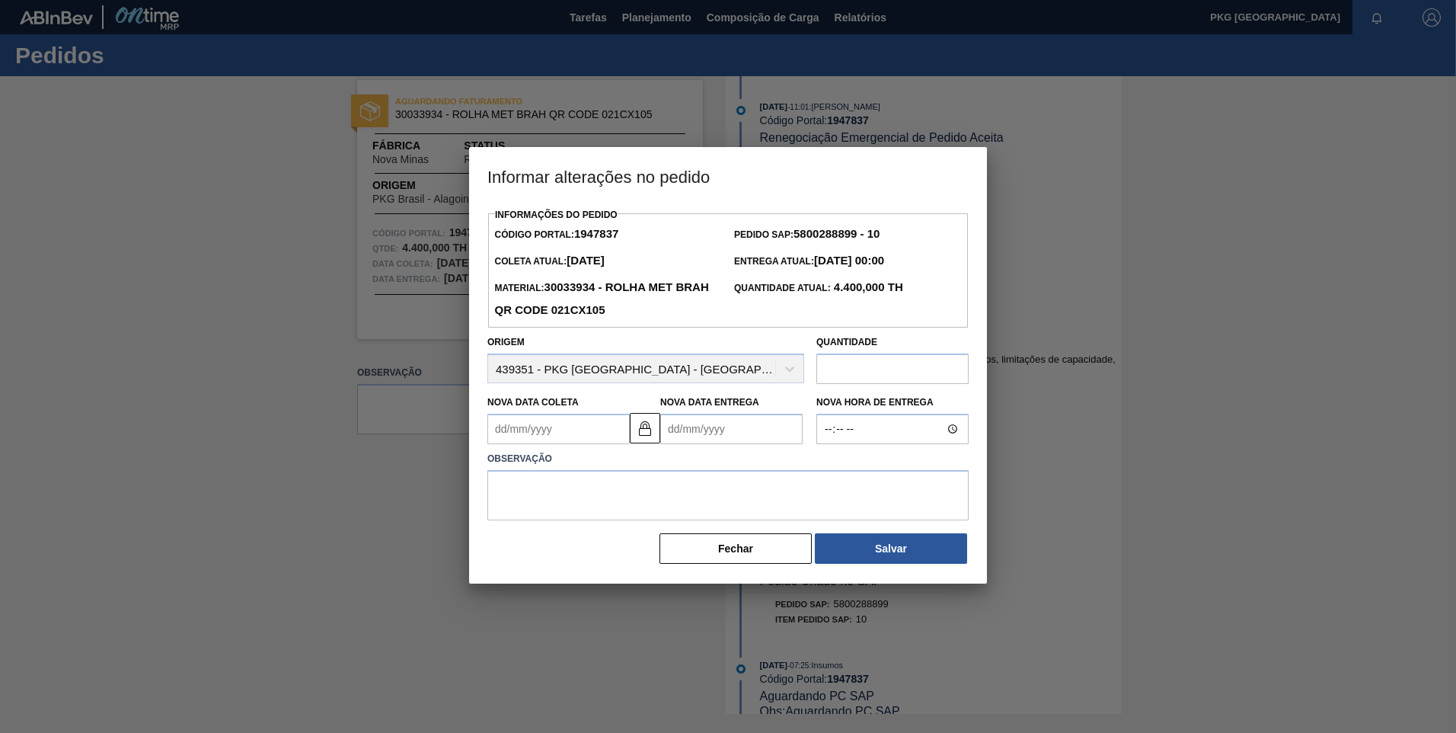
click at [548, 431] on Coleta1947837 "Nova Data Coleta" at bounding box center [558, 428] width 142 height 30
click at [552, 518] on div "2" at bounding box center [554, 514] width 21 height 21
type Coleta1947837 "[DATE]"
type Entrega1947837 "[DATE]"
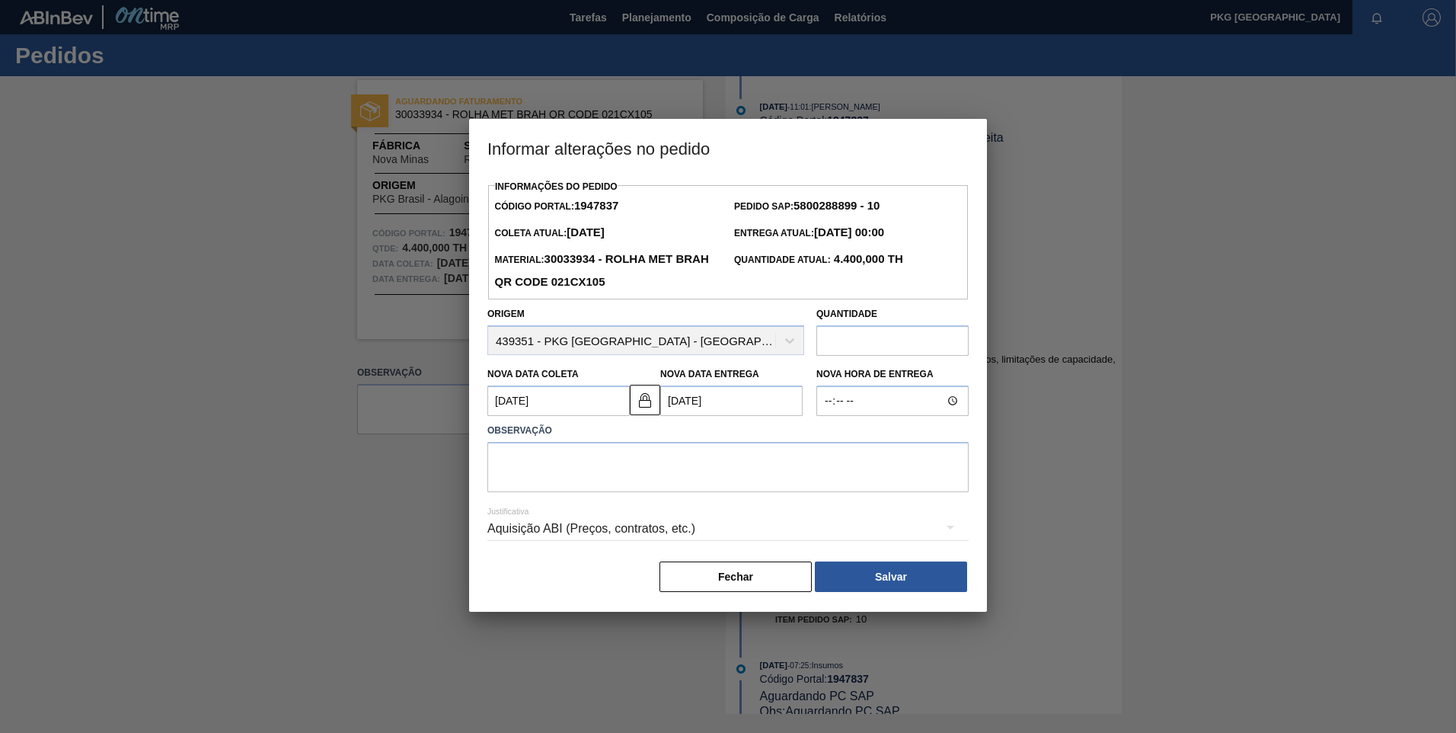
click at [558, 442] on label "Observação" at bounding box center [727, 431] width 481 height 22
click at [596, 455] on textarea at bounding box center [727, 467] width 481 height 50
type textarea "Ajuste de data"
click at [642, 526] on div "Aquisição ABI (Preços, contratos, etc.)" at bounding box center [727, 528] width 481 height 43
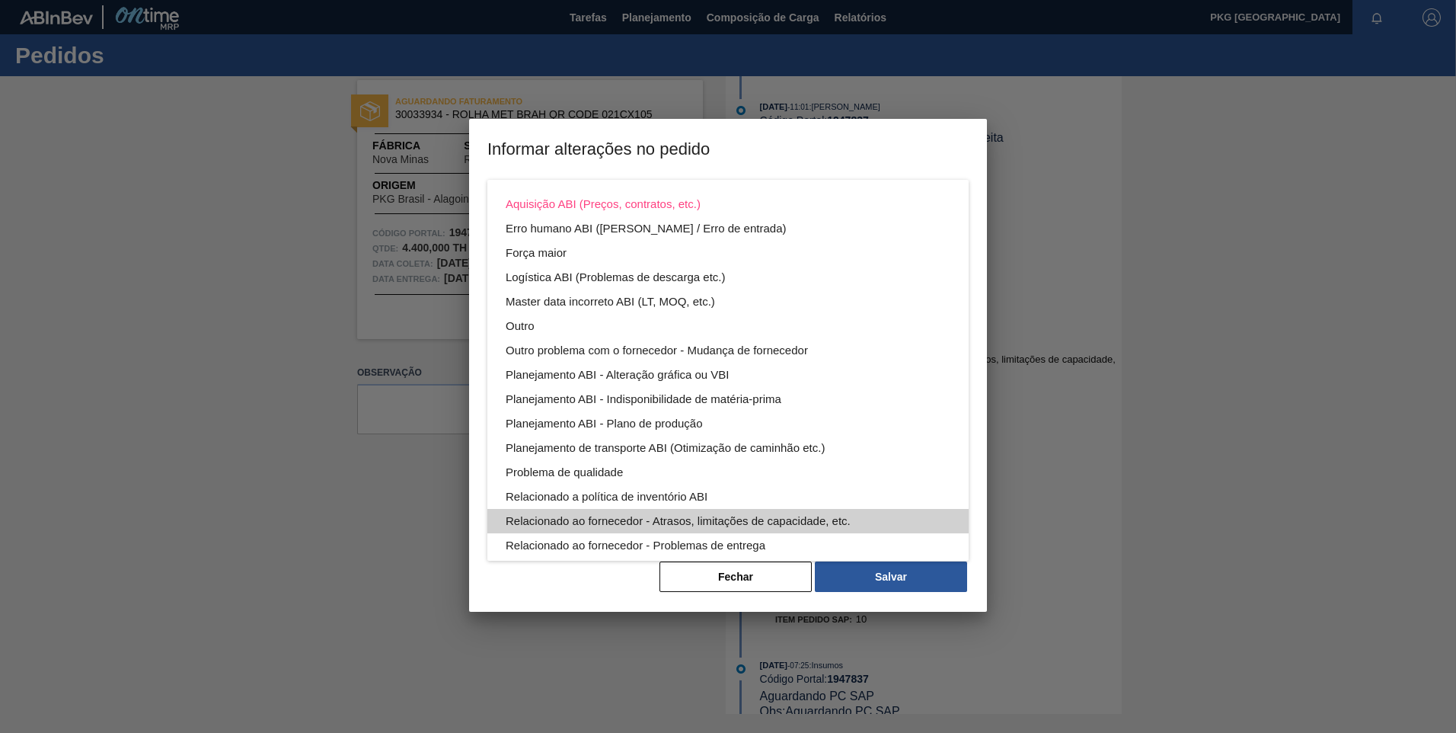
click at [745, 527] on div "Relacionado ao fornecedor - Atrasos, limitações de capacidade, etc." at bounding box center [728, 521] width 445 height 24
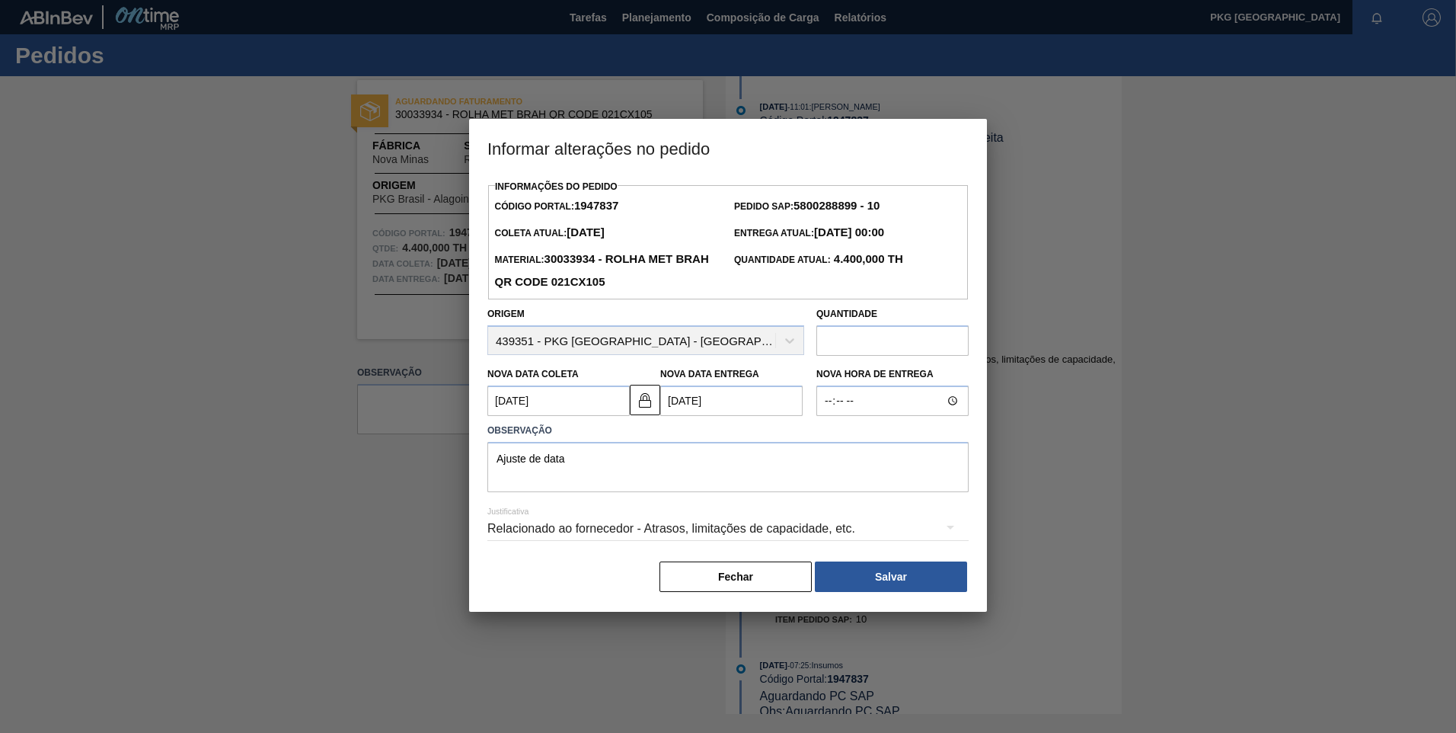
click at [904, 579] on button "Salvar" at bounding box center [891, 576] width 152 height 30
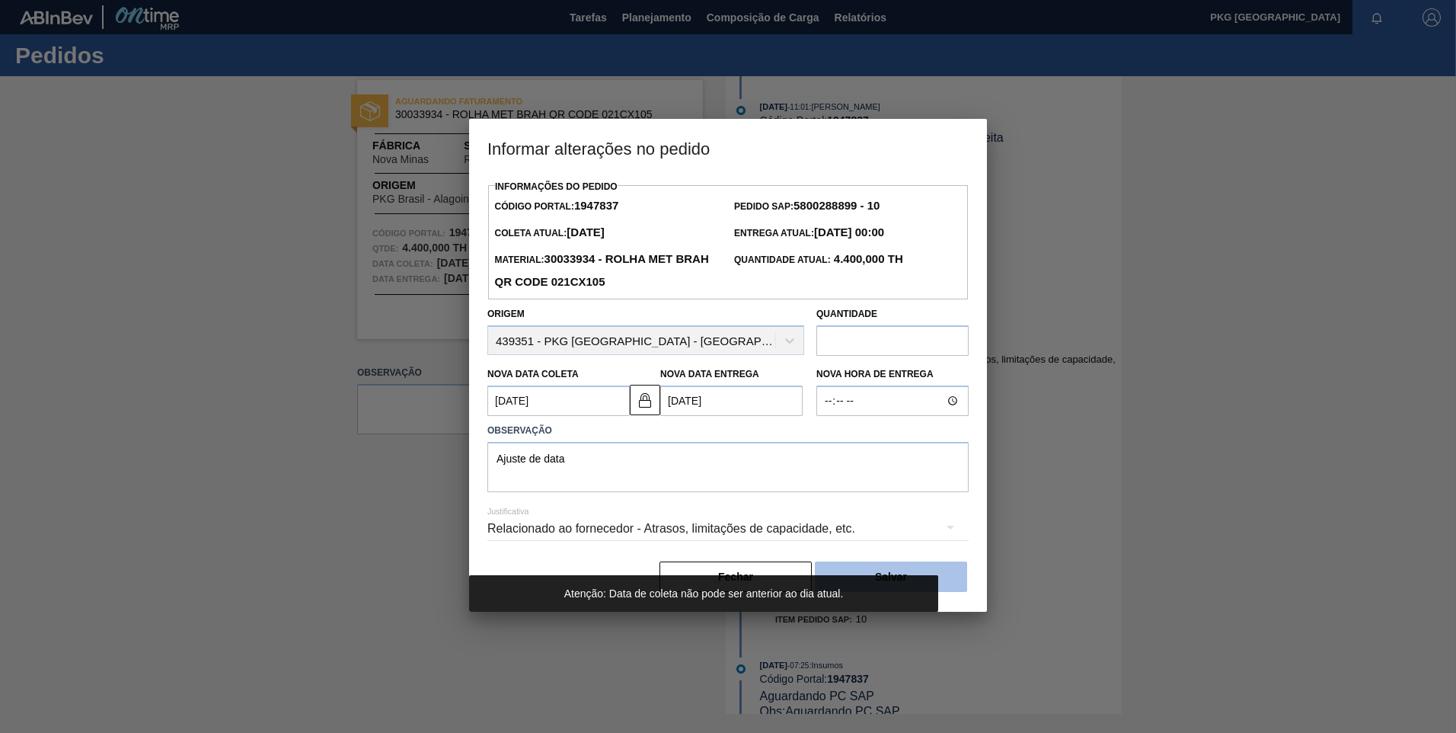
click at [960, 573] on button "Salvar" at bounding box center [891, 576] width 152 height 30
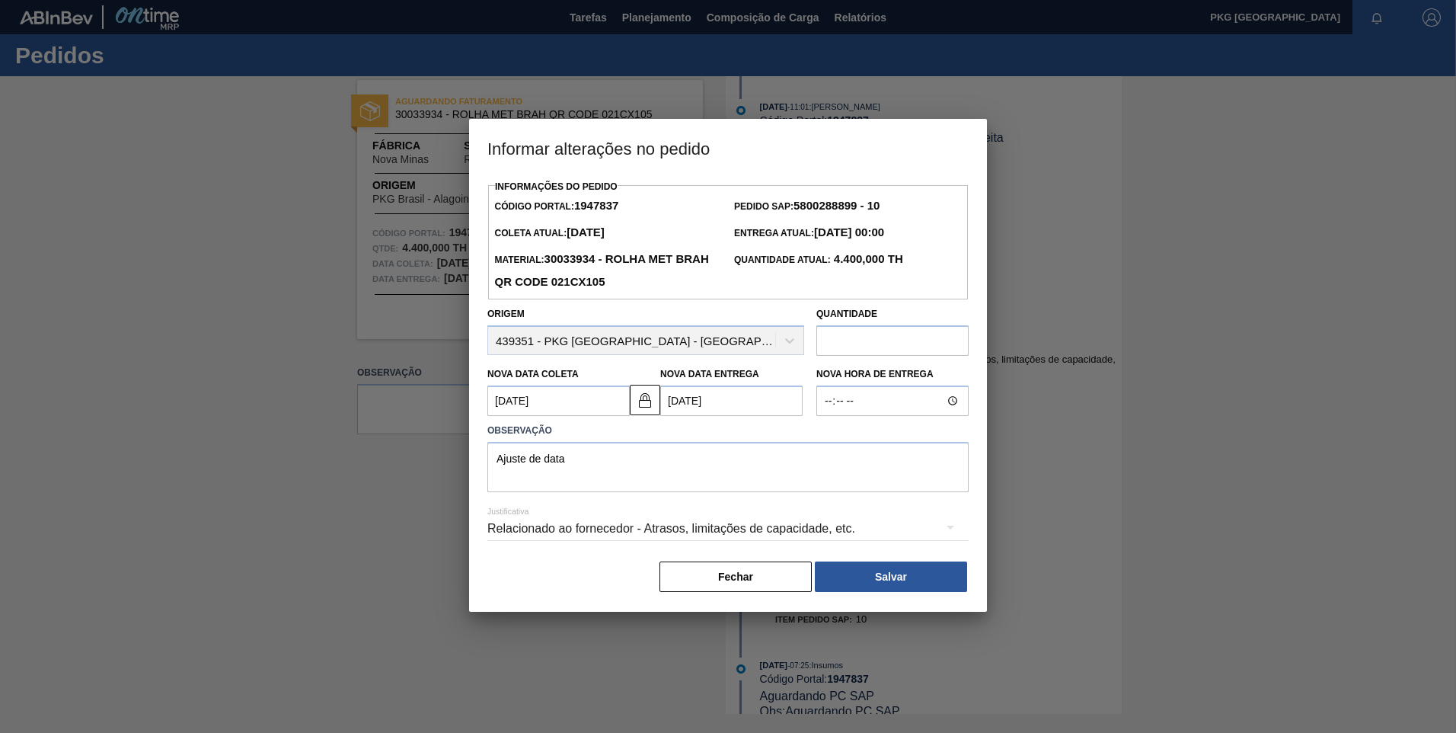
click at [729, 528] on div "Relacionado ao fornecedor - Atrasos, limitações de capacidade, etc." at bounding box center [727, 528] width 481 height 43
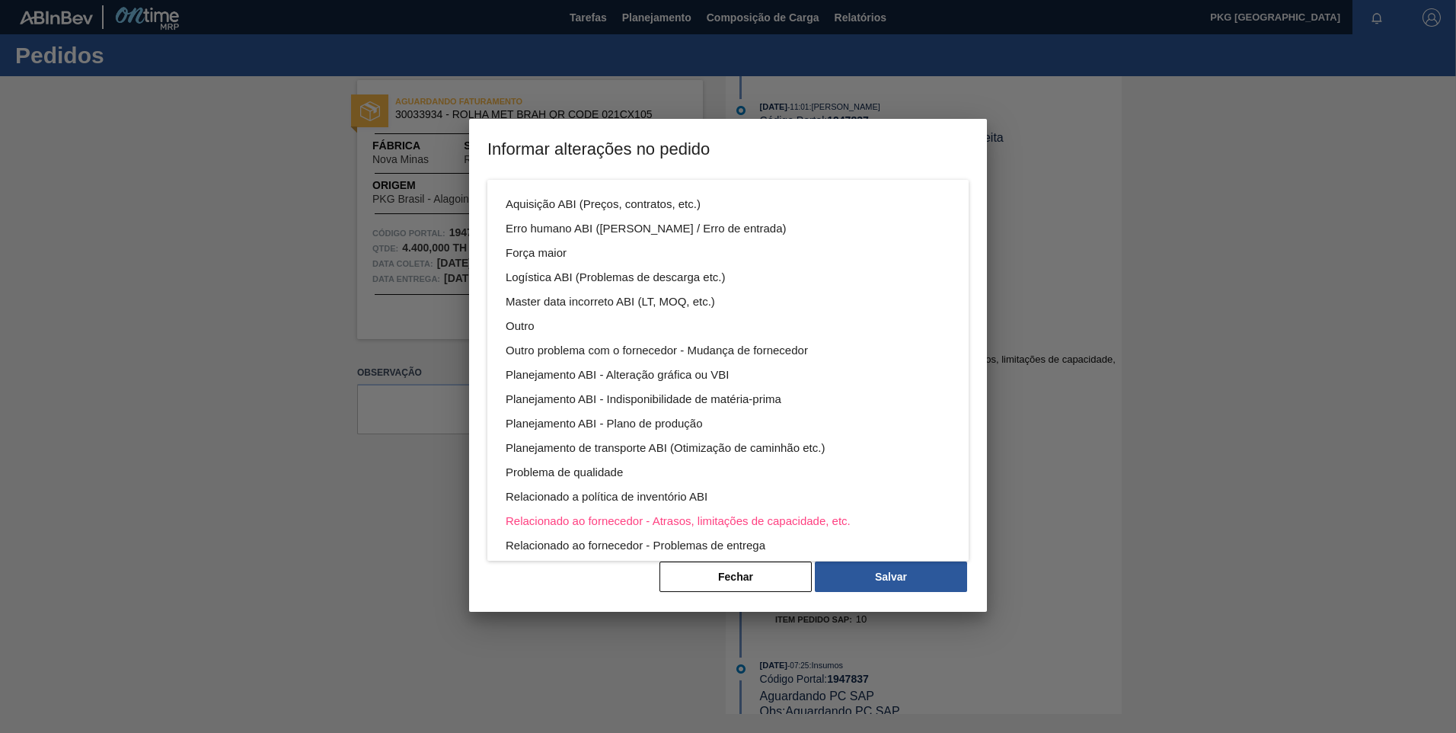
scroll to position [82, 0]
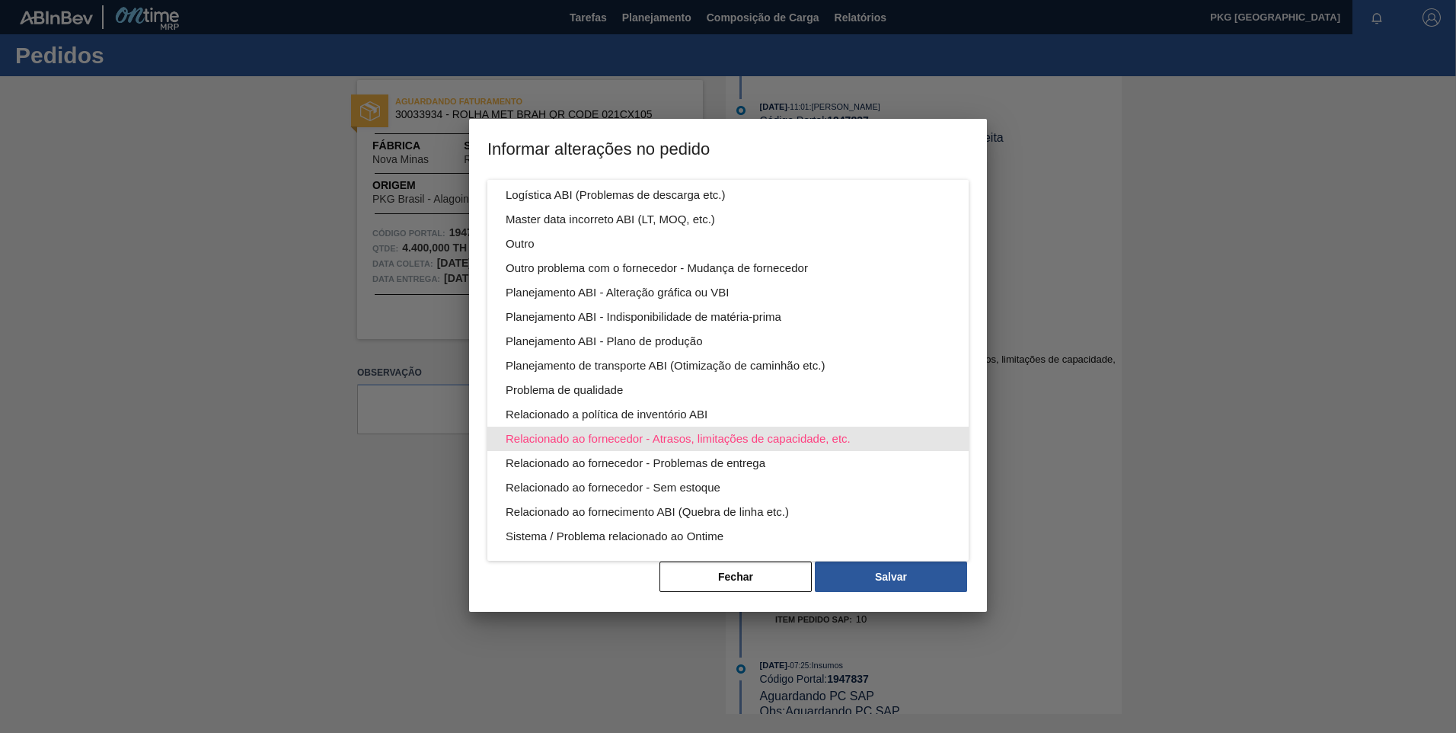
click at [687, 434] on div "Relacionado ao fornecedor - Atrasos, limitações de capacidade, etc." at bounding box center [728, 438] width 445 height 24
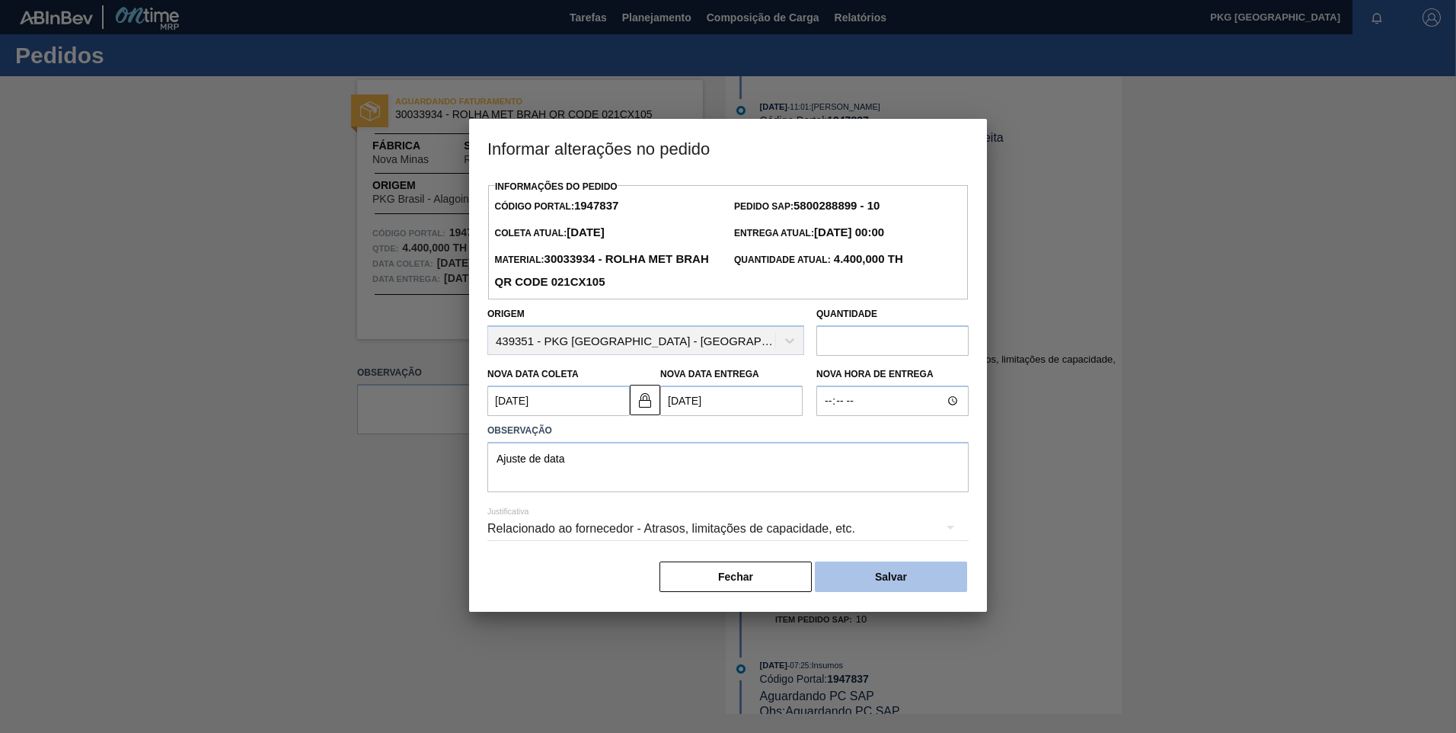
click at [886, 579] on button "Salvar" at bounding box center [891, 576] width 152 height 30
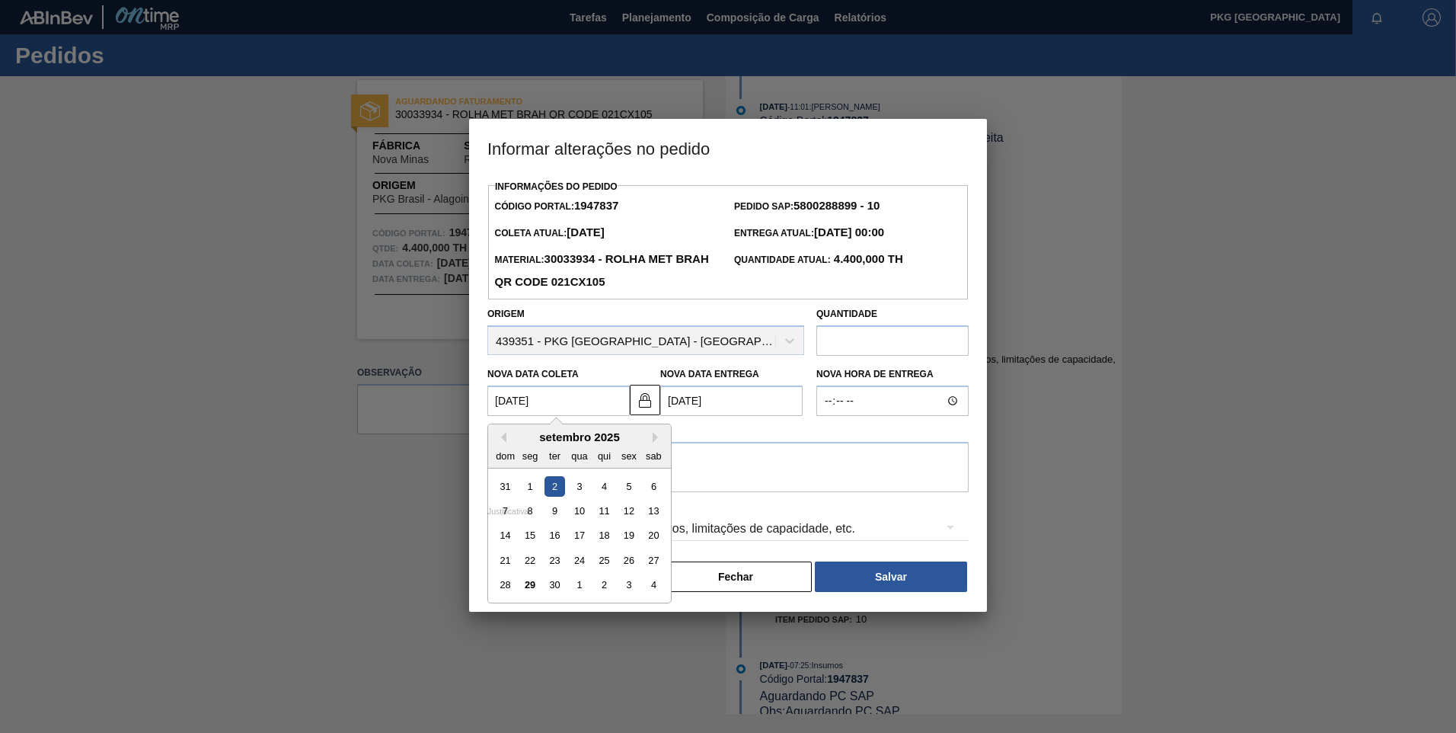
click at [592, 401] on Coleta1947837 "[DATE]" at bounding box center [558, 400] width 142 height 30
click at [554, 484] on div "2" at bounding box center [554, 486] width 21 height 21
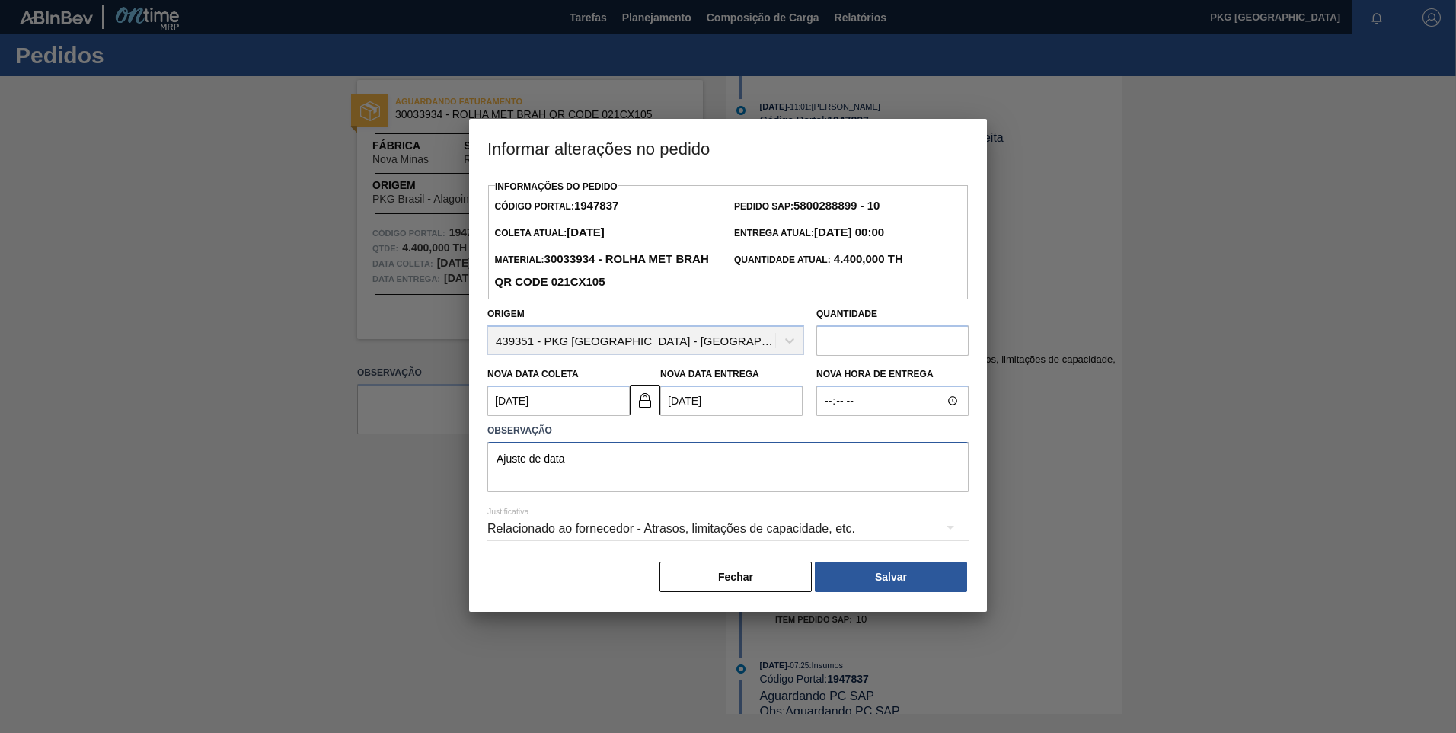
click at [608, 469] on textarea "Ajuste de data" at bounding box center [727, 467] width 481 height 50
click at [919, 575] on button "Salvar" at bounding box center [891, 576] width 152 height 30
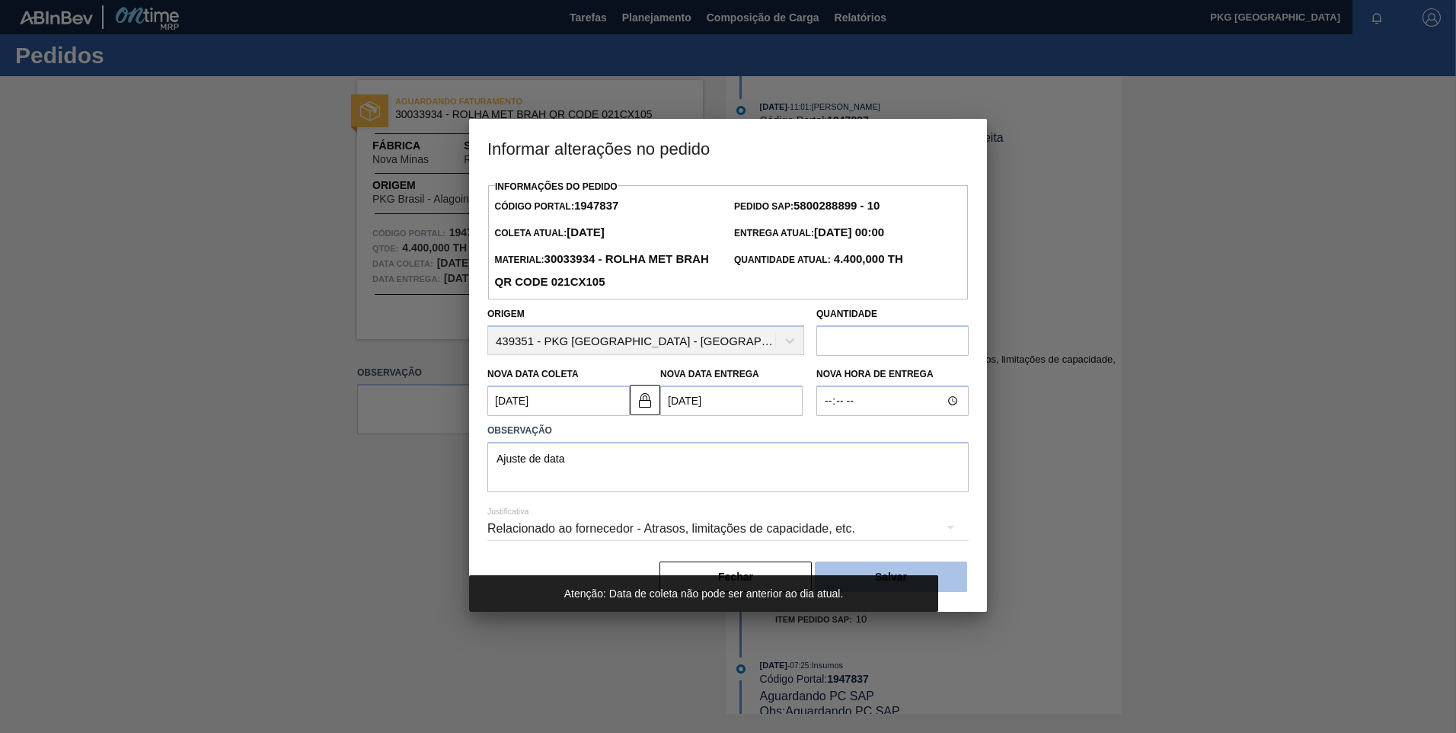
click at [948, 575] on button "Salvar" at bounding box center [891, 576] width 152 height 30
drag, startPoint x: 1108, startPoint y: 200, endPoint x: 1103, endPoint y: 222, distance: 22.7
click at [1106, 201] on div at bounding box center [728, 366] width 1456 height 733
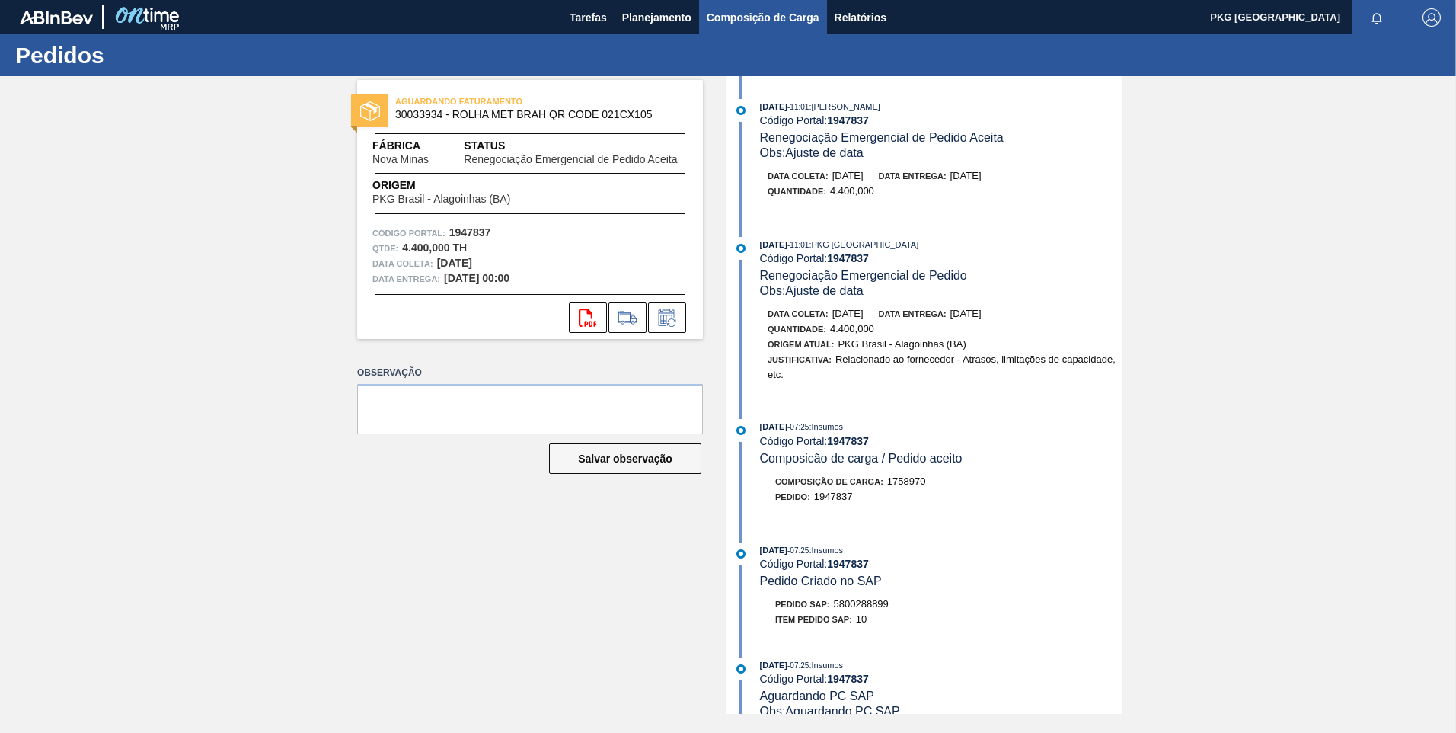
click at [727, 20] on span "Composição de Carga" at bounding box center [763, 17] width 113 height 18
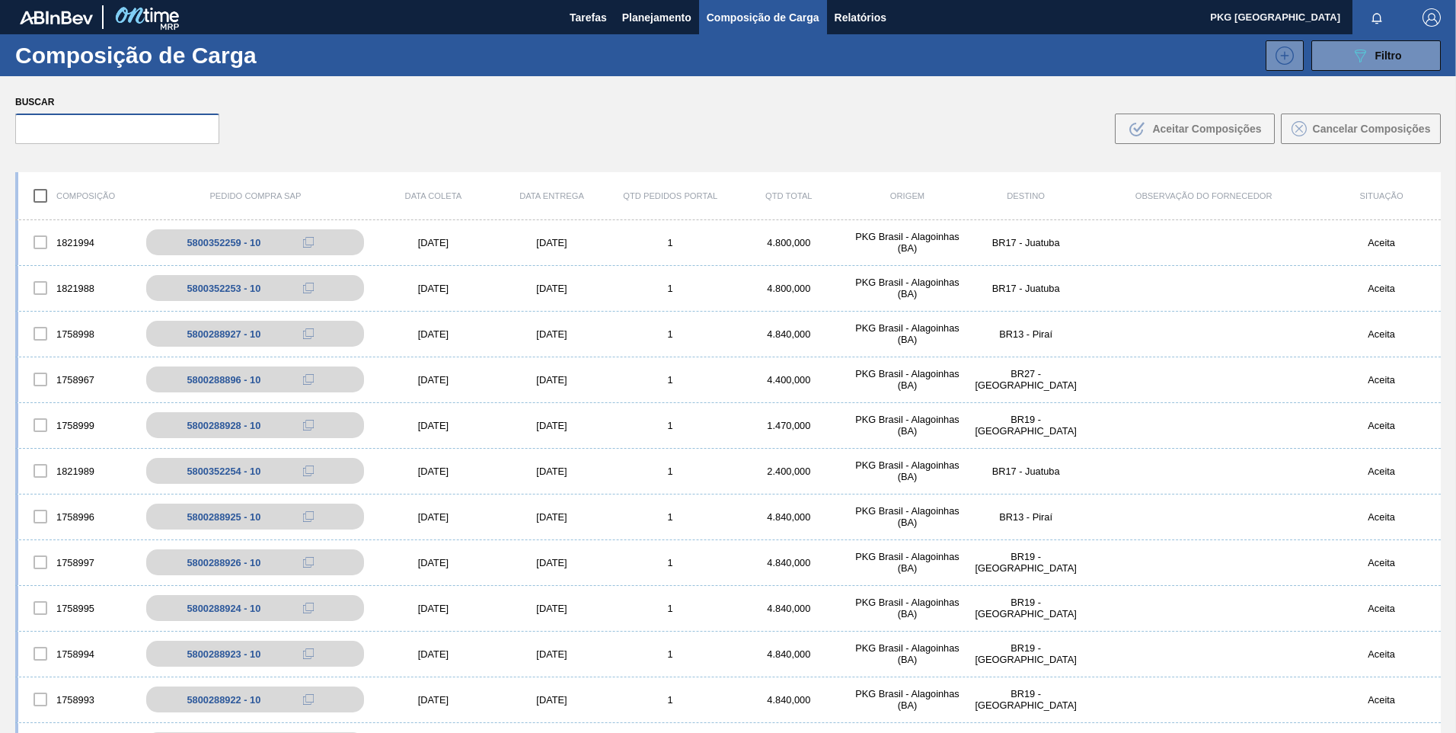
click at [170, 140] on input "text" at bounding box center [117, 128] width 204 height 30
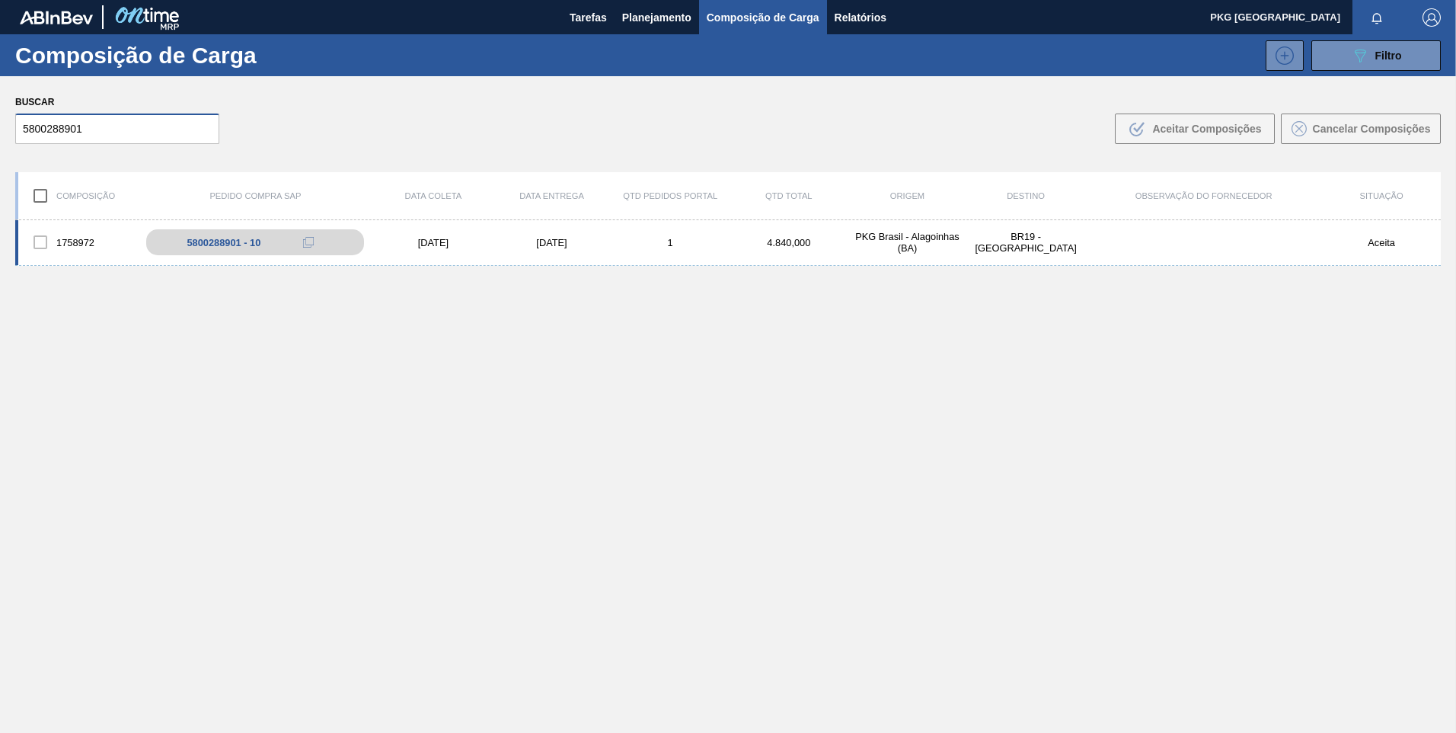
type input "5800288901"
click at [453, 245] on div "[DATE]" at bounding box center [433, 242] width 119 height 11
click at [251, 247] on div "5800288901 - 10" at bounding box center [266, 242] width 247 height 34
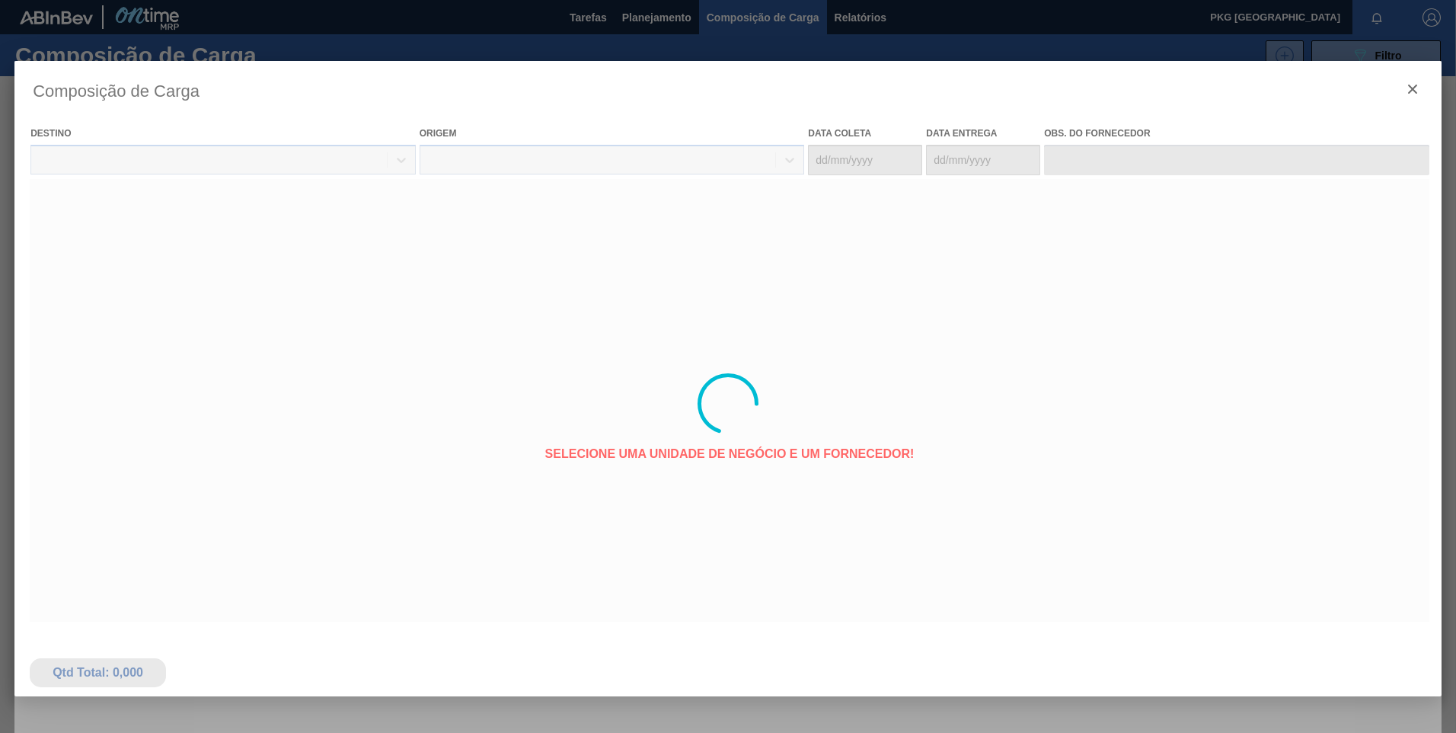
type coleta "[DATE]"
type entrega "[DATE]"
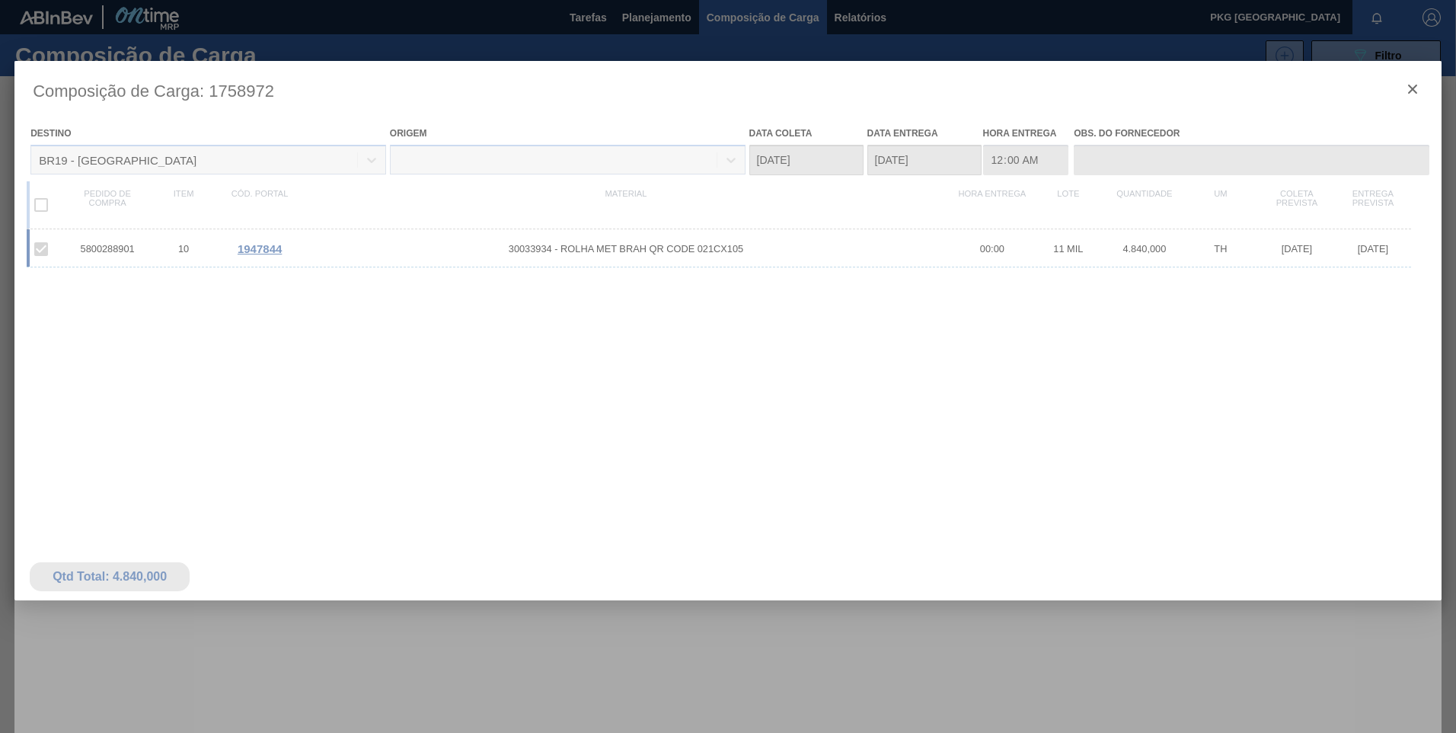
click at [266, 251] on div at bounding box center [727, 403] width 1427 height 685
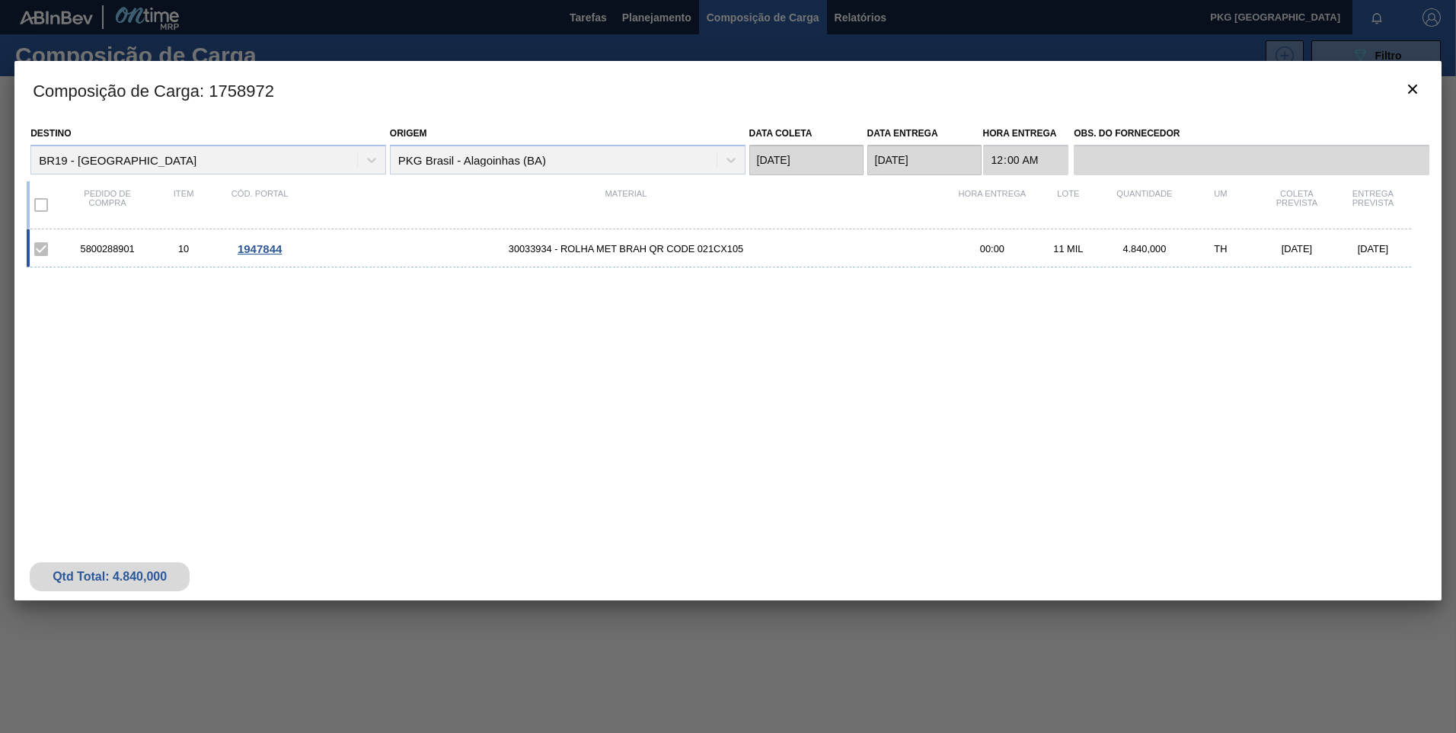
click at [258, 249] on span "1947844" at bounding box center [260, 248] width 44 height 13
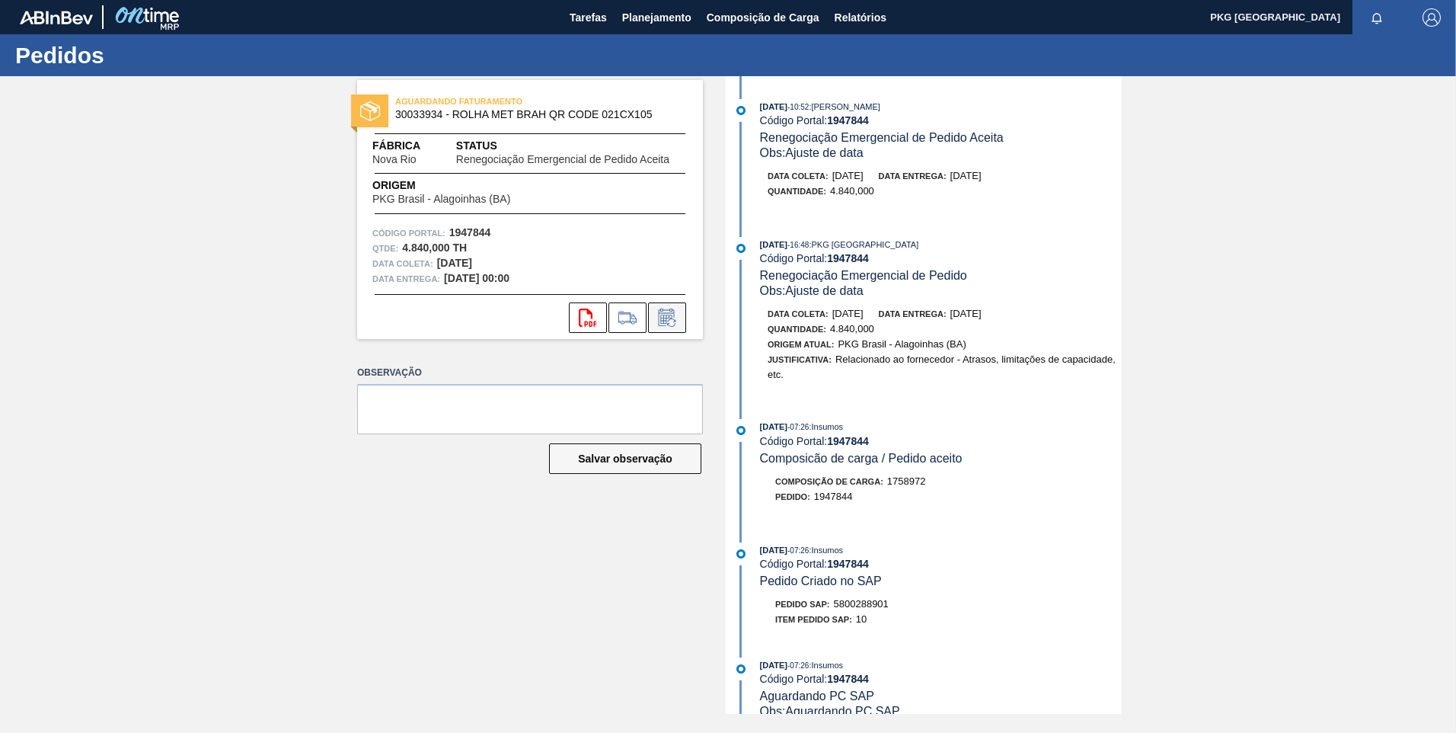
click at [663, 319] on icon at bounding box center [667, 317] width 24 height 18
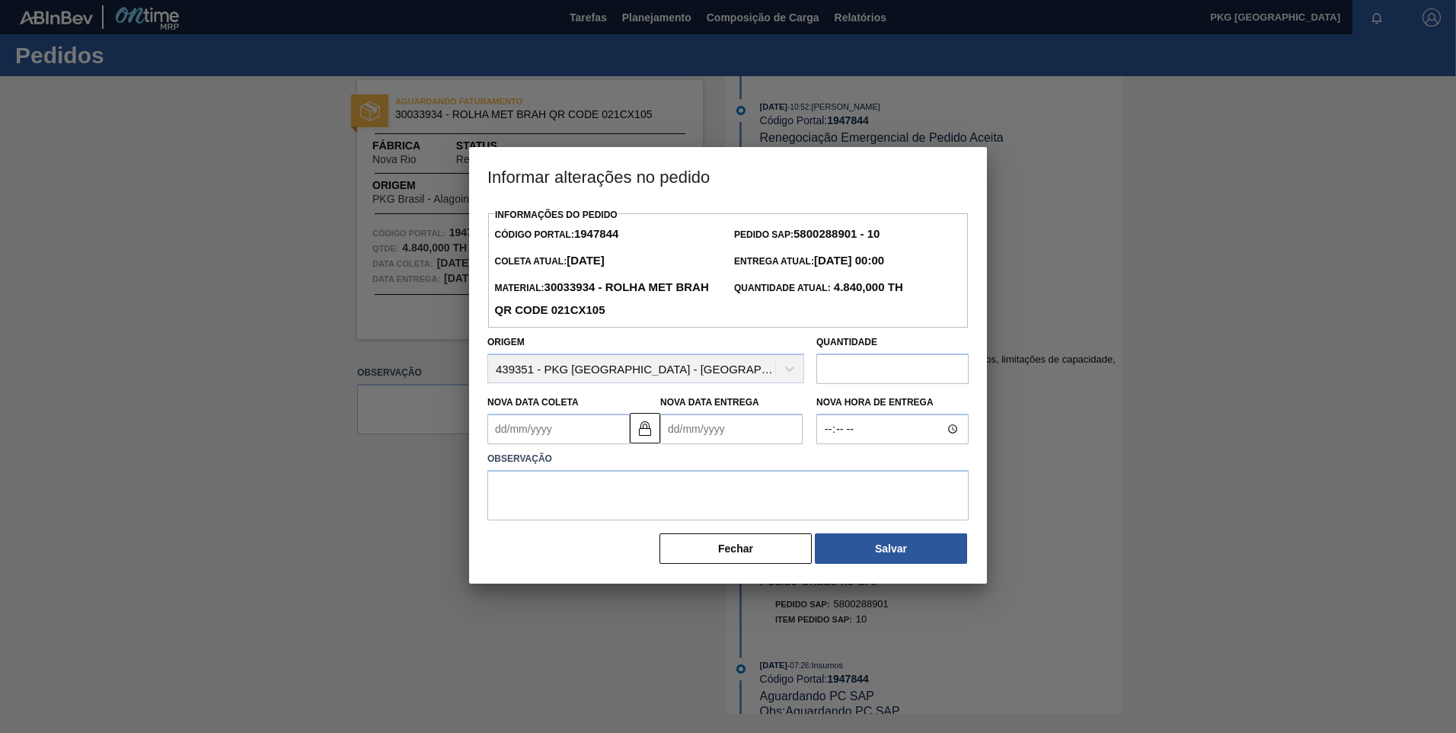
click at [567, 433] on Coleta1947844 "Nova Data Coleta" at bounding box center [558, 428] width 142 height 30
click at [654, 466] on button "Next Month" at bounding box center [658, 465] width 11 height 11
click at [626, 516] on div "3" at bounding box center [628, 514] width 21 height 21
type Coleta1947844 "[DATE]"
type Entrega1947844 "[DATE]"
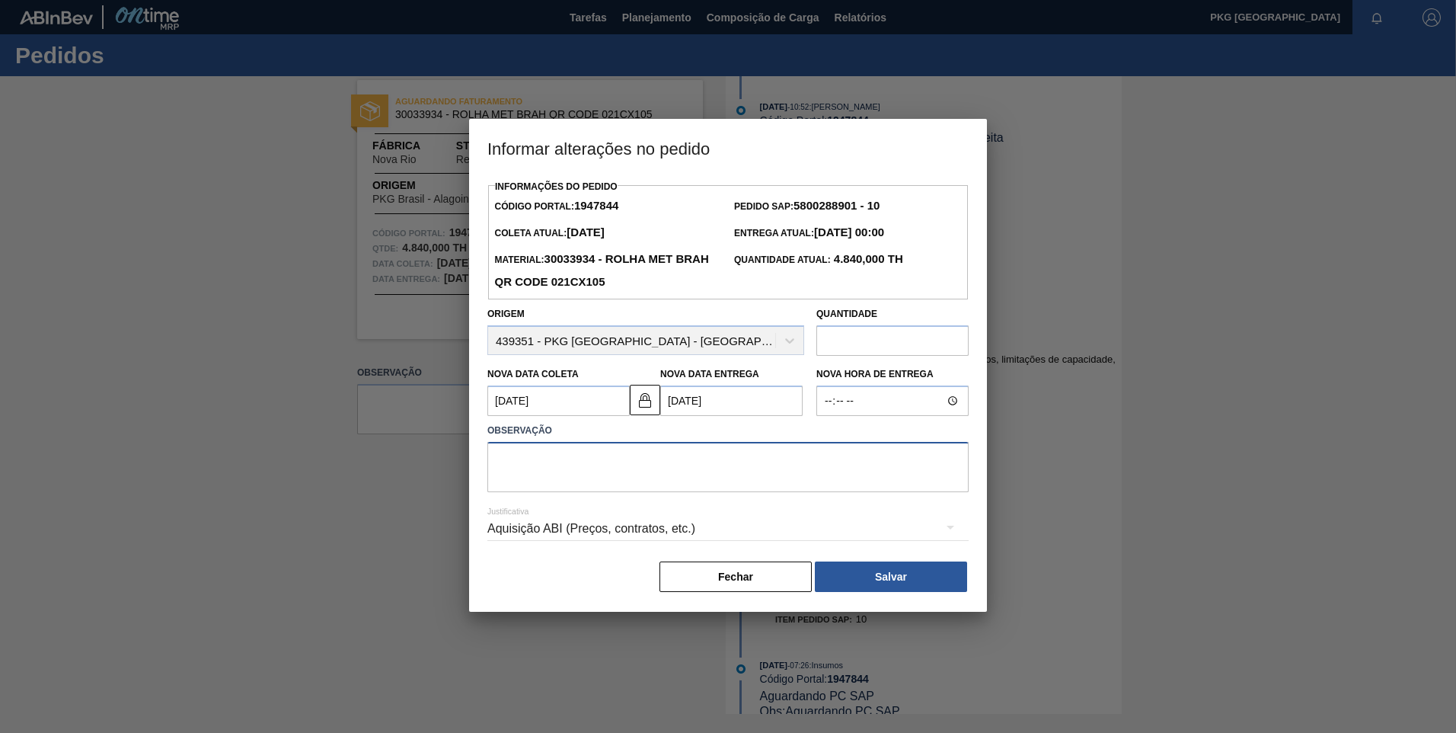
click at [579, 467] on textarea at bounding box center [727, 467] width 481 height 50
type textarea "Ajuste de data"
click at [659, 526] on div "Aquisição ABI (Preços, contratos, etc.)" at bounding box center [727, 528] width 481 height 43
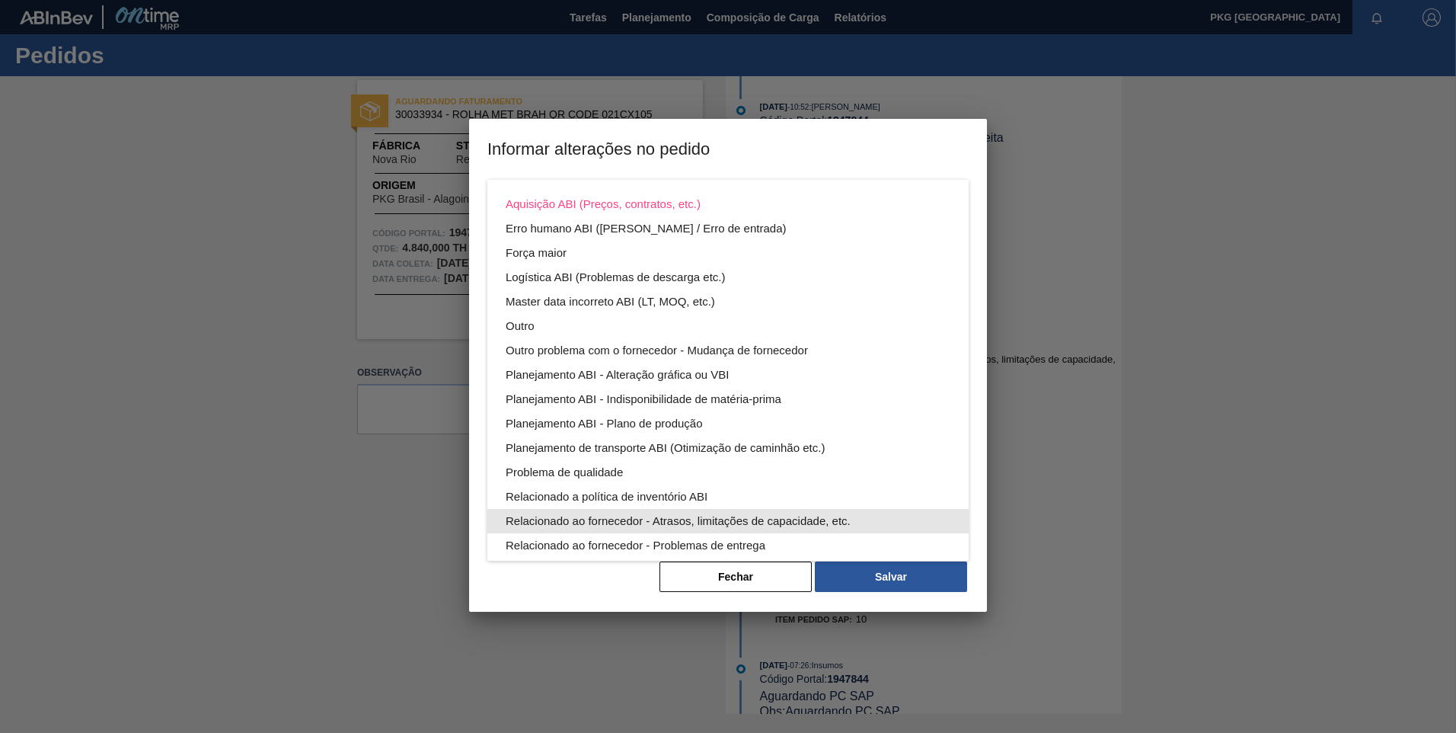
click at [726, 518] on div "Relacionado ao fornecedor - Atrasos, limitações de capacidade, etc." at bounding box center [728, 521] width 445 height 24
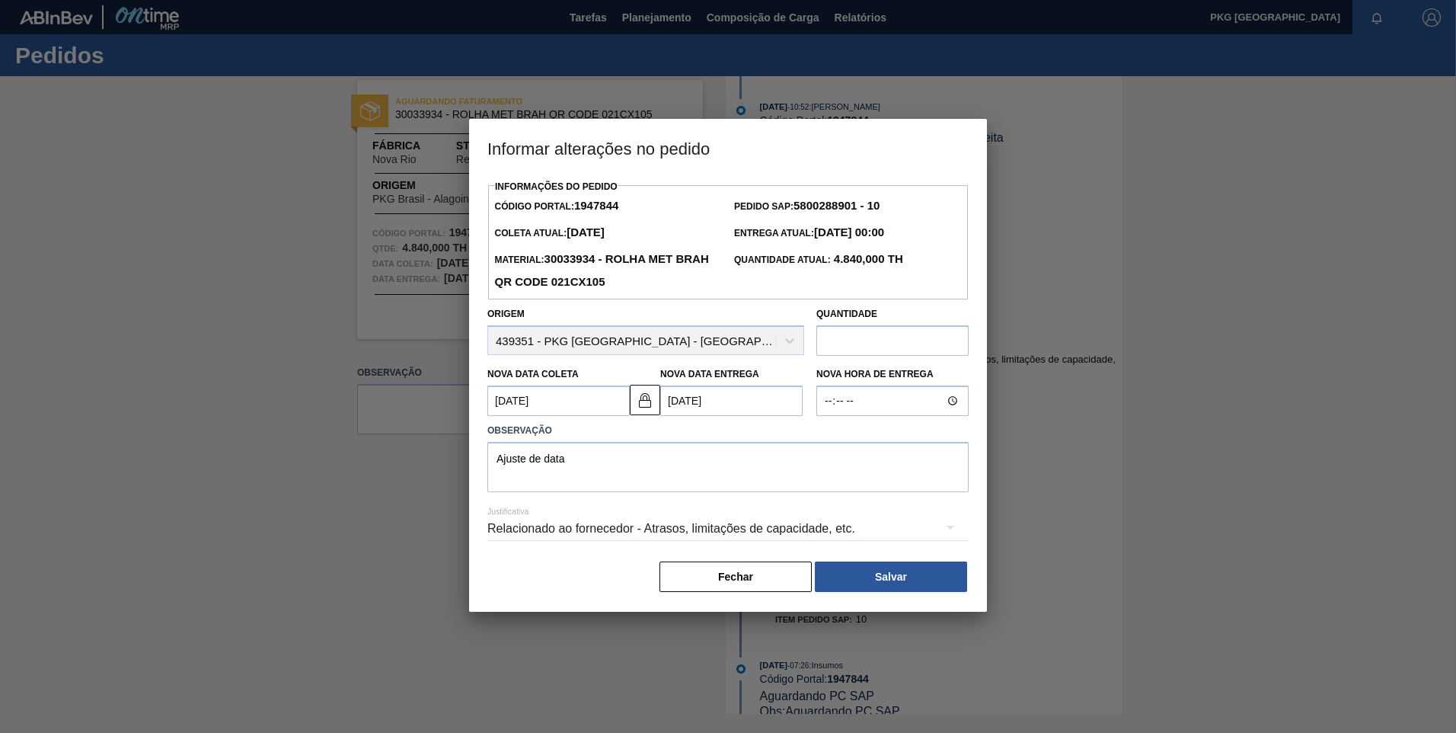
click at [897, 583] on button "Salvar" at bounding box center [891, 576] width 152 height 30
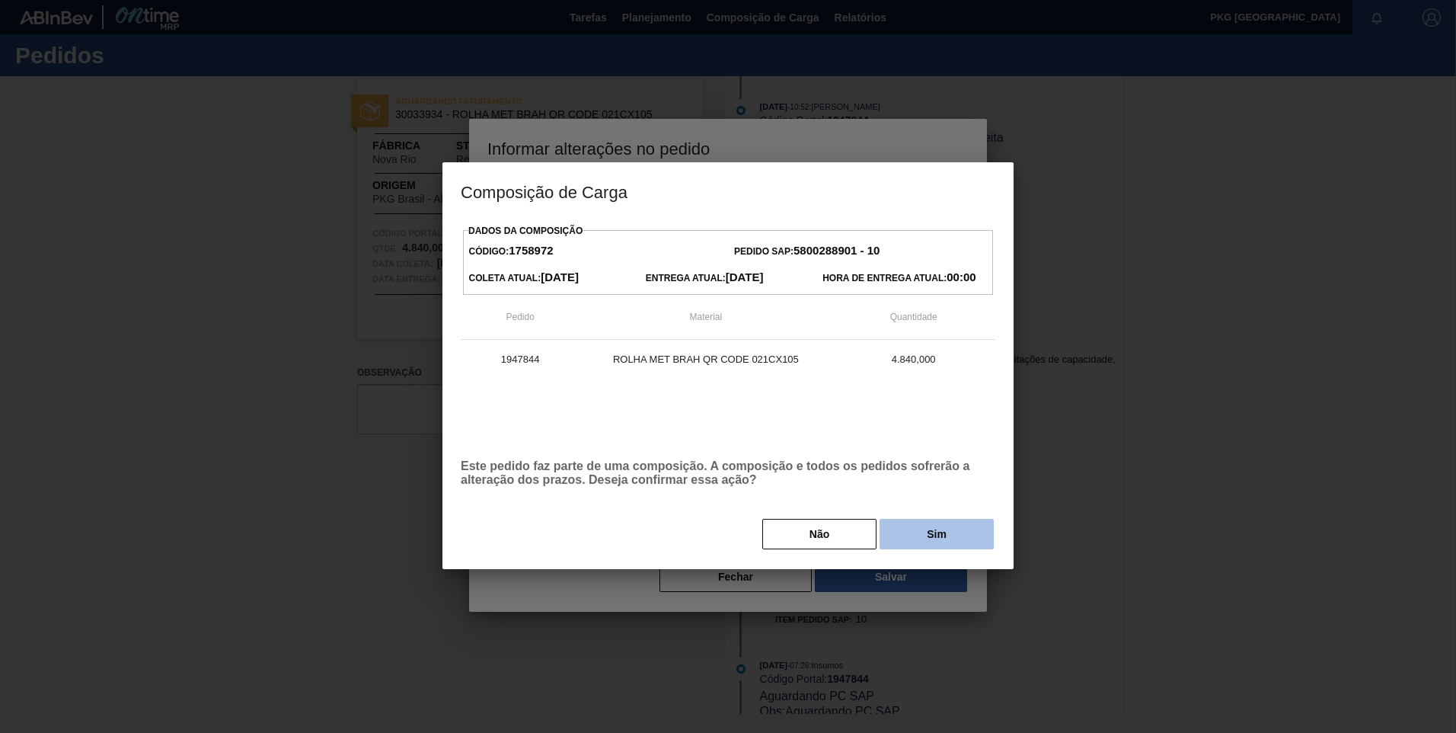
click at [917, 535] on button "Sim" at bounding box center [937, 534] width 114 height 30
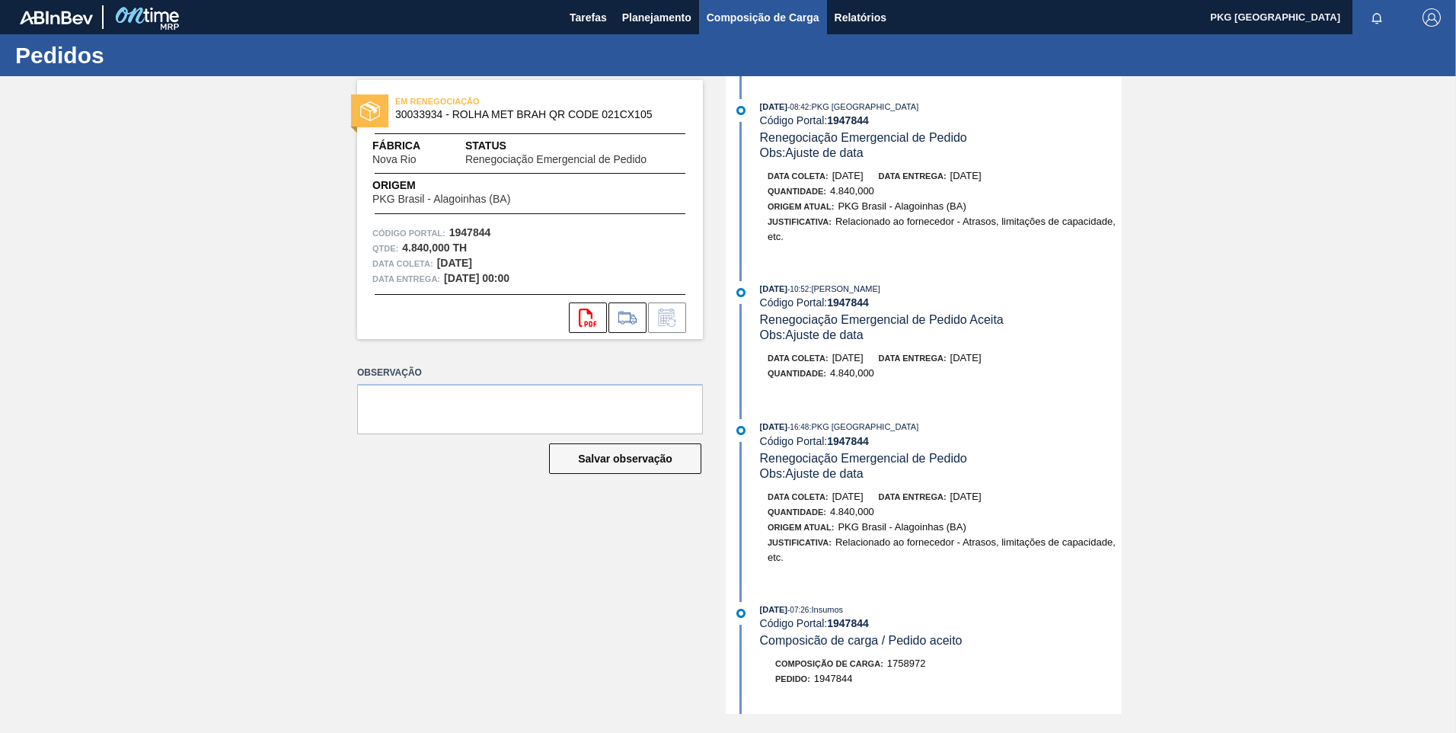
click at [720, 13] on span "Composição de Carga" at bounding box center [763, 17] width 113 height 18
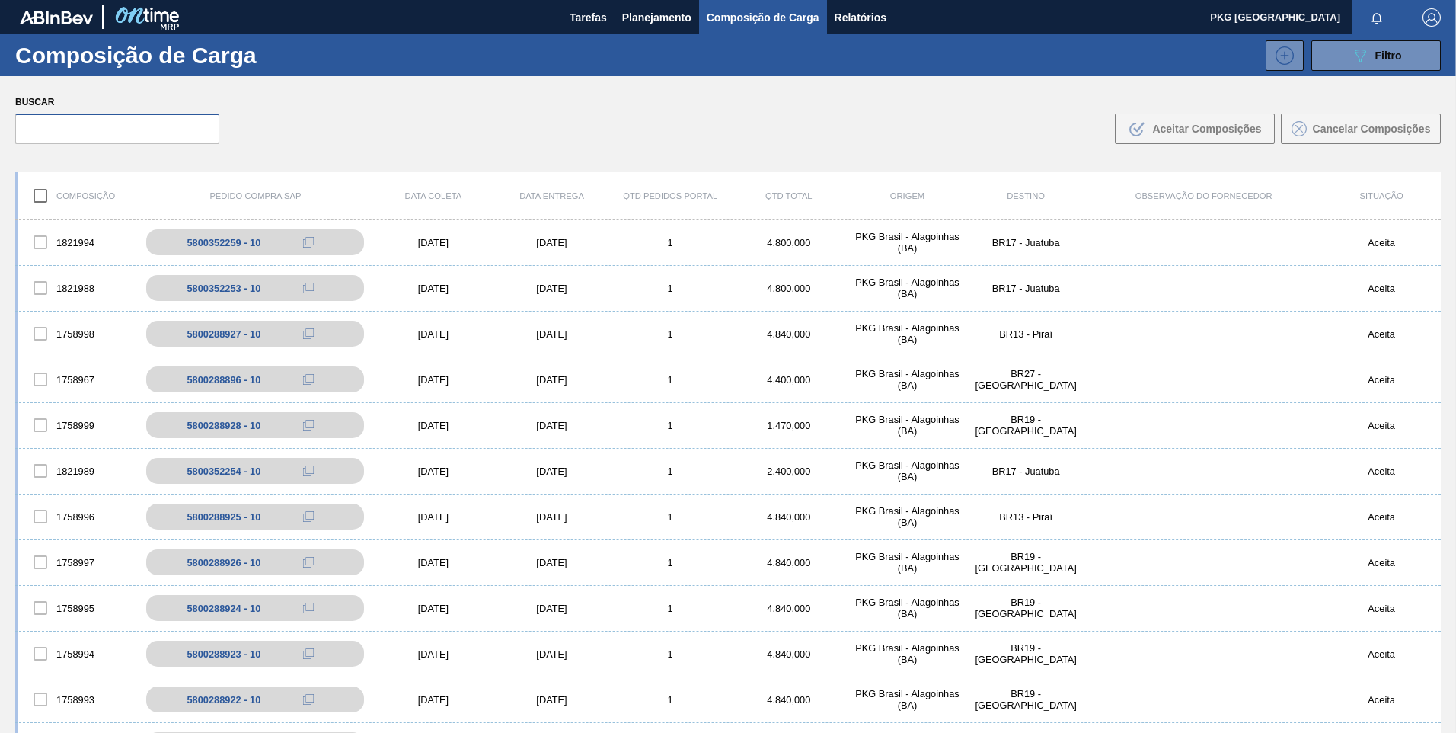
click at [156, 136] on input "text" at bounding box center [117, 128] width 204 height 30
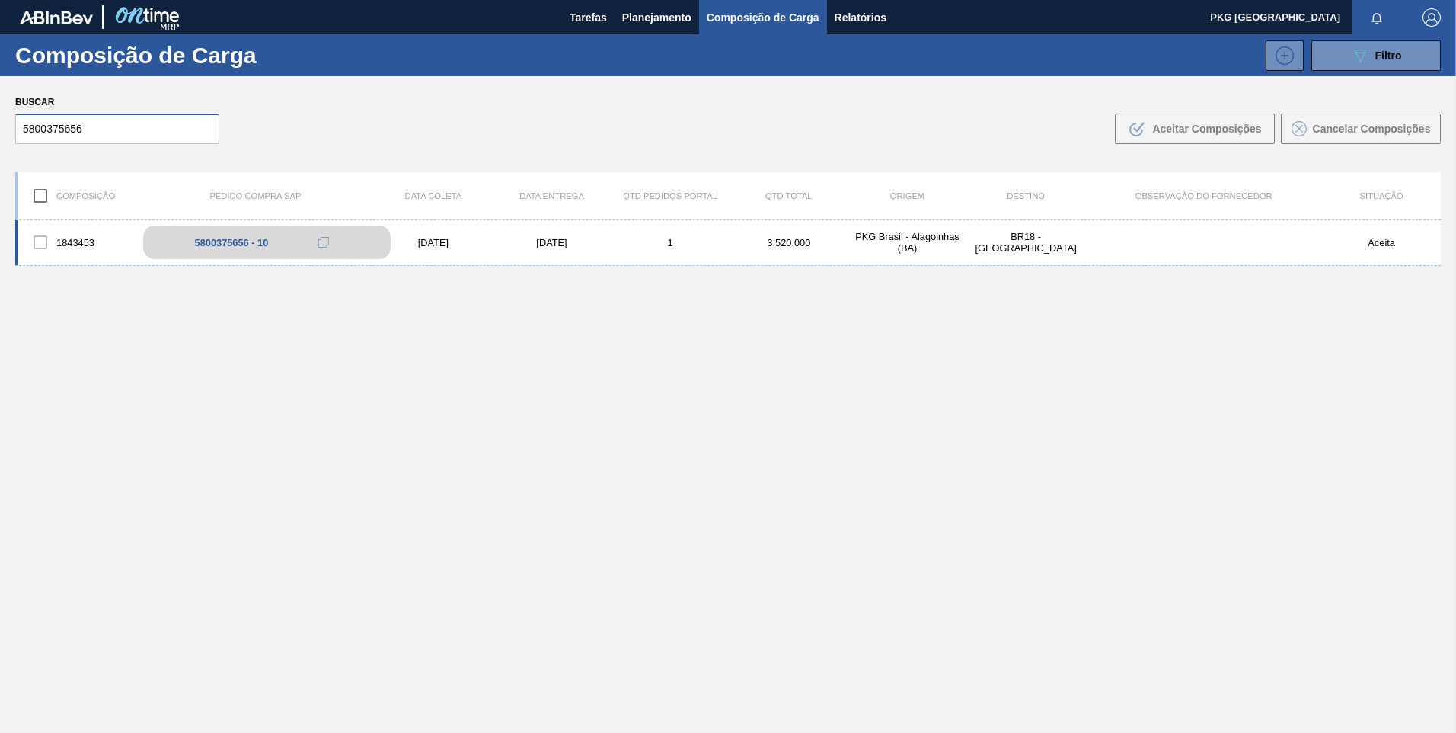
type input "5800375656"
click at [260, 235] on div "5800375656 - 10" at bounding box center [266, 242] width 247 height 34
click at [538, 251] on div "1843453 5800375656 - 10 [DATE] [DATE] 1 3.520,000 PKG [GEOGRAPHIC_DATA] - [GEOG…" at bounding box center [728, 243] width 1426 height 46
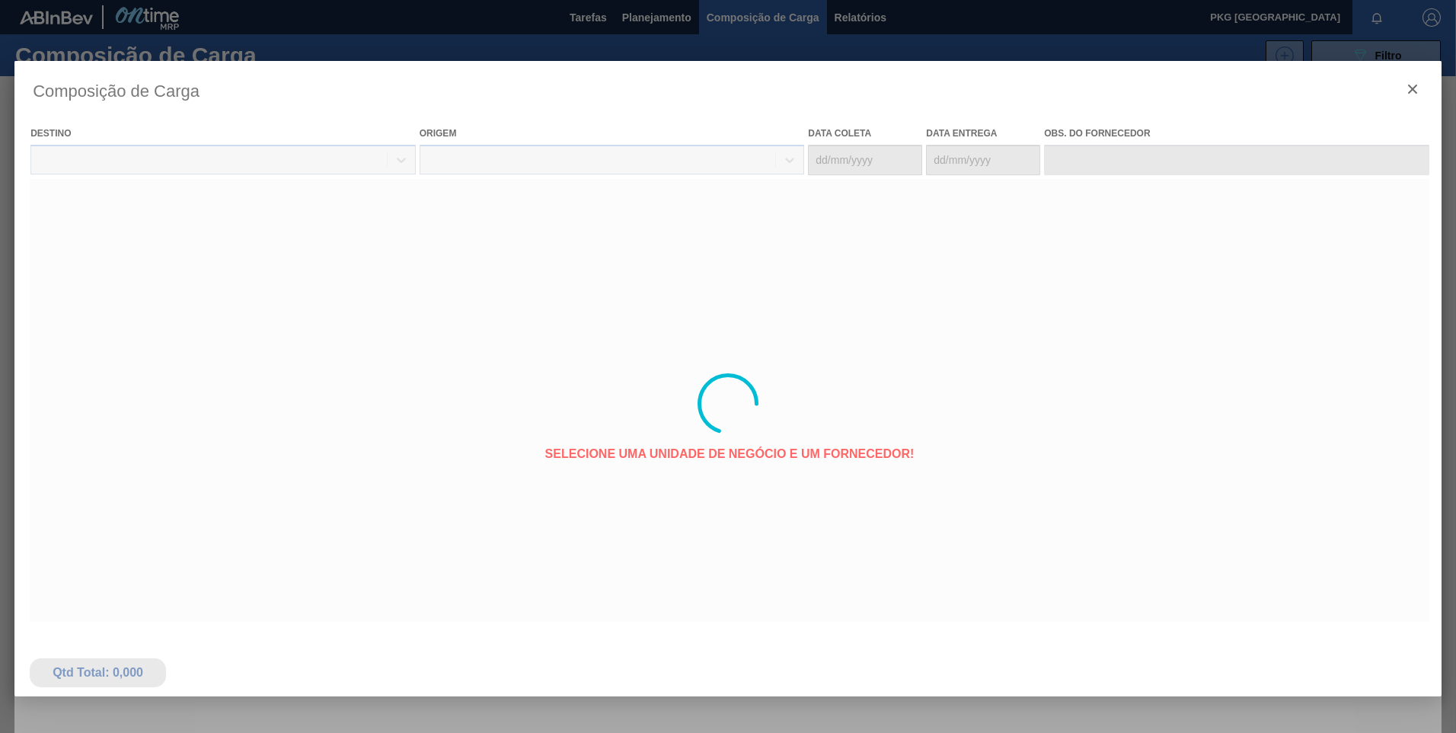
type coleta "[DATE]"
type entrega "[DATE]"
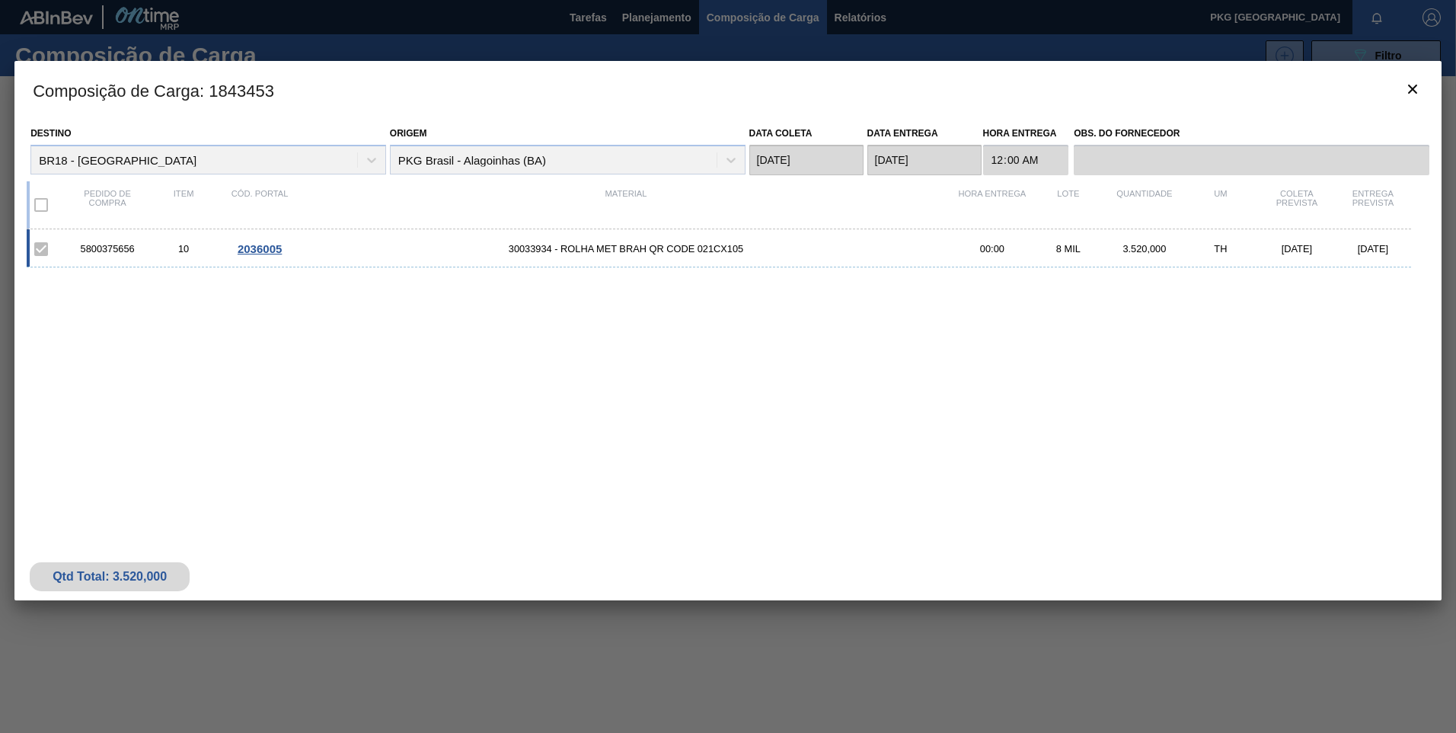
click at [256, 244] on span "2036005" at bounding box center [260, 248] width 44 height 13
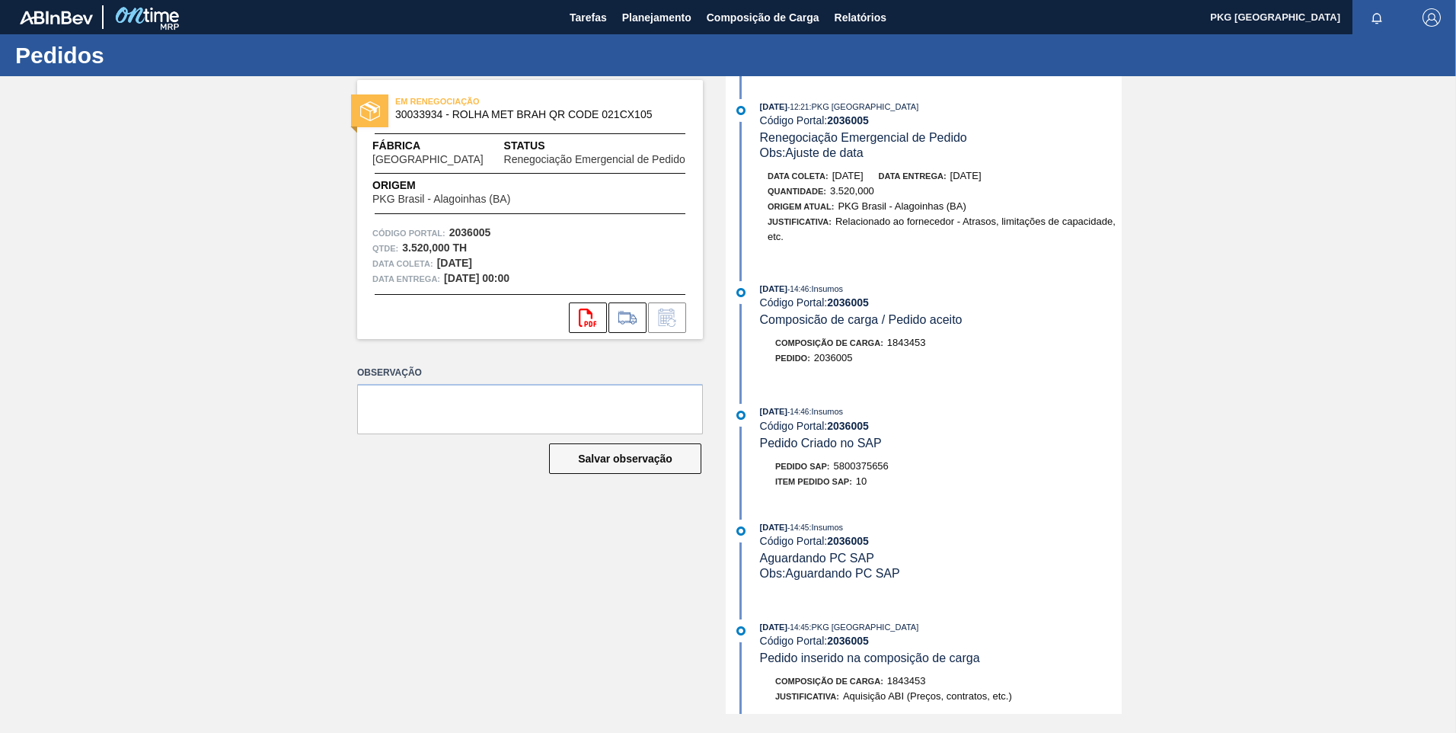
click at [1202, 313] on div "EM RENEGOCIAÇÃO 30033934 - ROLHA MET BRAH QR CODE 021CX105 Fábrica [GEOGRAPHIC_…" at bounding box center [728, 394] width 1456 height 637
click at [1255, 420] on div "EM RENEGOCIAÇÃO 30033934 - ROLHA MET BRAH QR CODE 021CX105 Fábrica [GEOGRAPHIC_…" at bounding box center [728, 394] width 1456 height 637
